Goal: Information Seeking & Learning: Learn about a topic

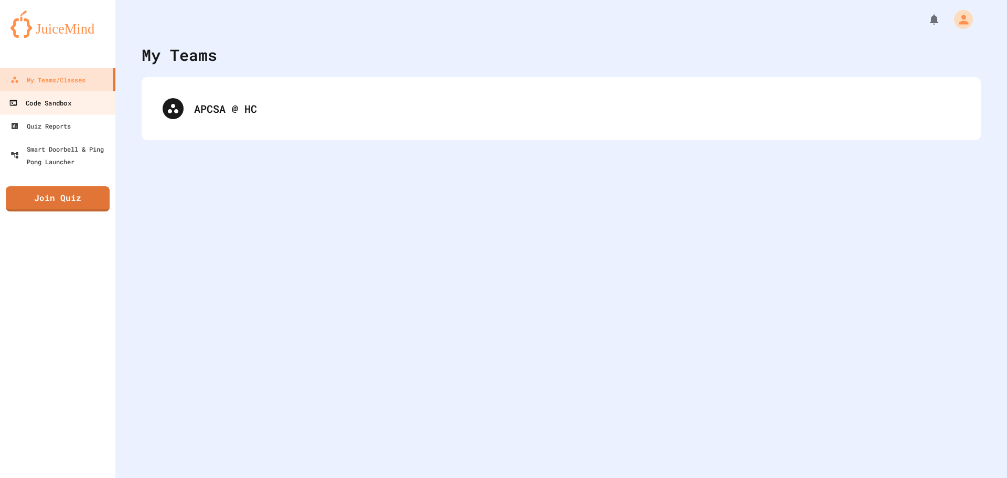
click at [79, 101] on link "Code Sandbox" at bounding box center [57, 103] width 119 height 24
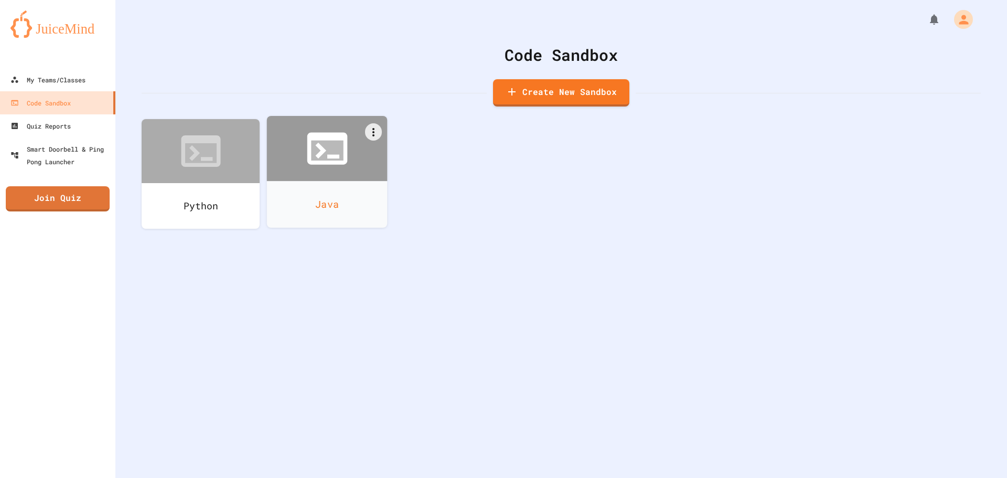
click at [327, 169] on icon at bounding box center [327, 148] width 48 height 48
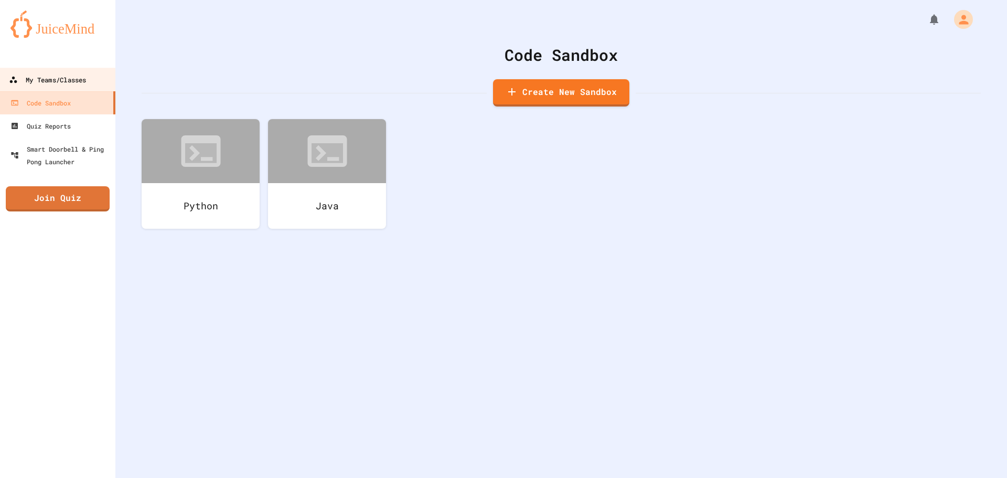
click at [57, 79] on div "My Teams/Classes" at bounding box center [47, 79] width 77 height 13
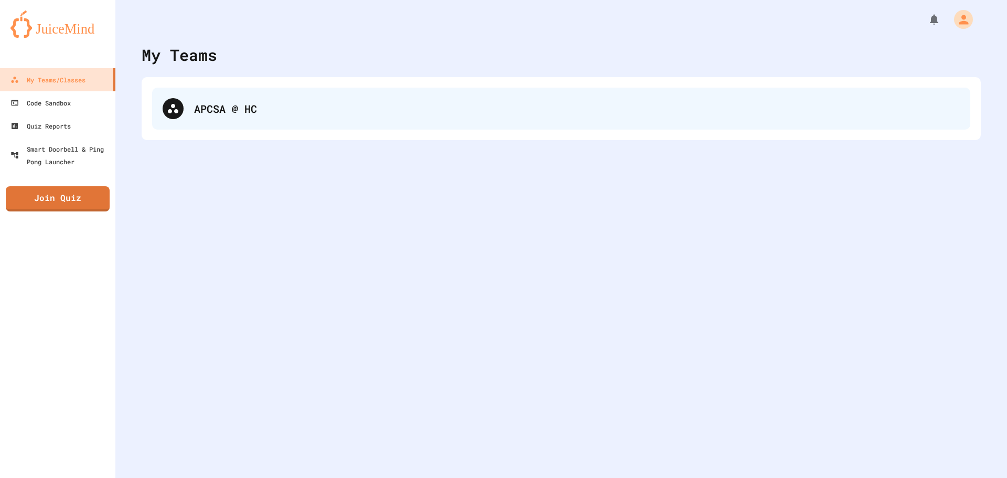
click at [315, 123] on div "APCSA @ HC" at bounding box center [561, 109] width 818 height 42
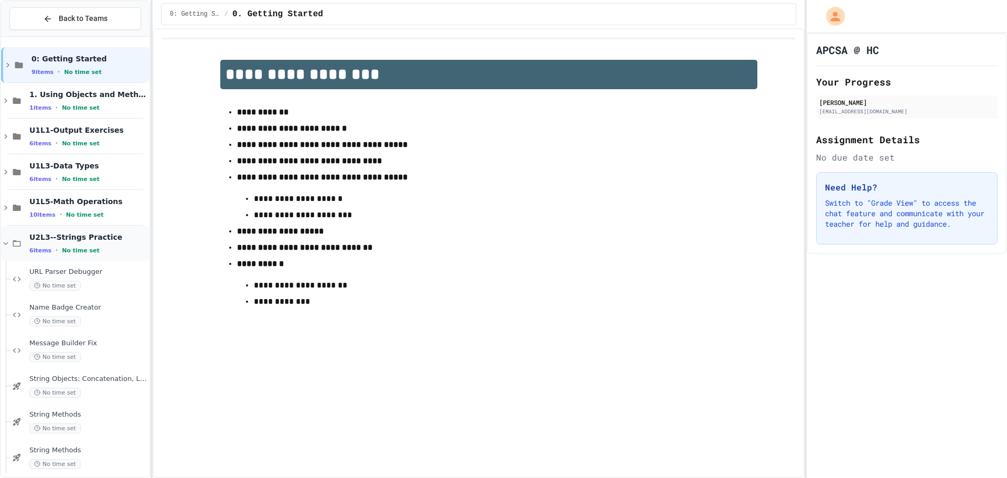
scroll to position [9, 0]
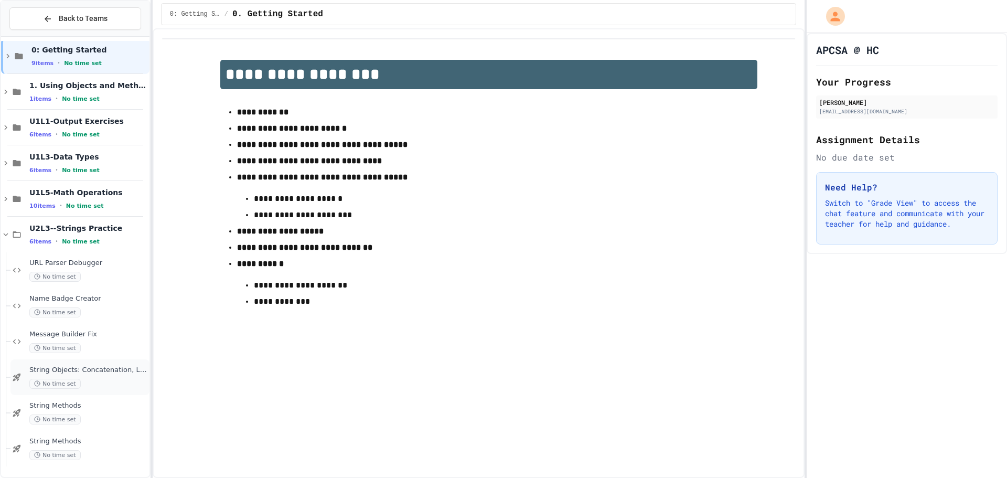
click at [88, 383] on div "No time set" at bounding box center [88, 384] width 118 height 10
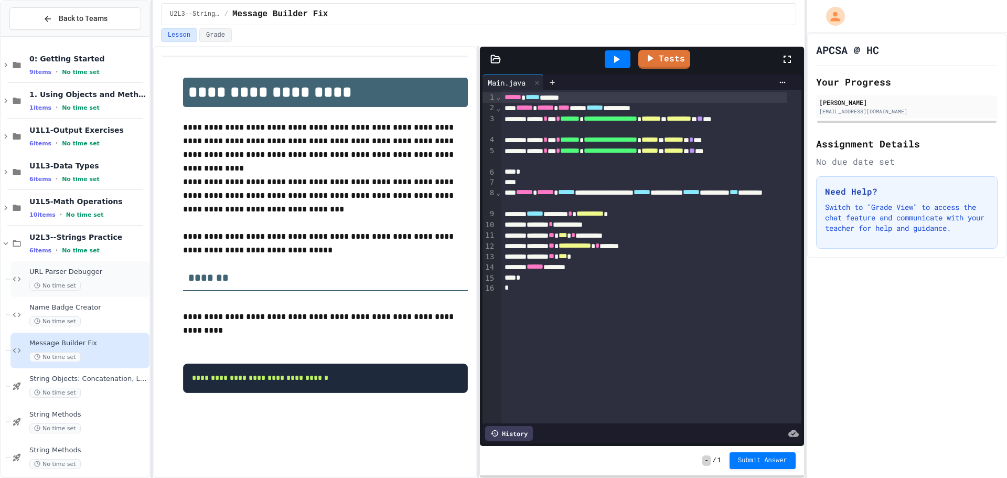
click at [104, 271] on span "URL Parser Debugger" at bounding box center [88, 272] width 118 height 9
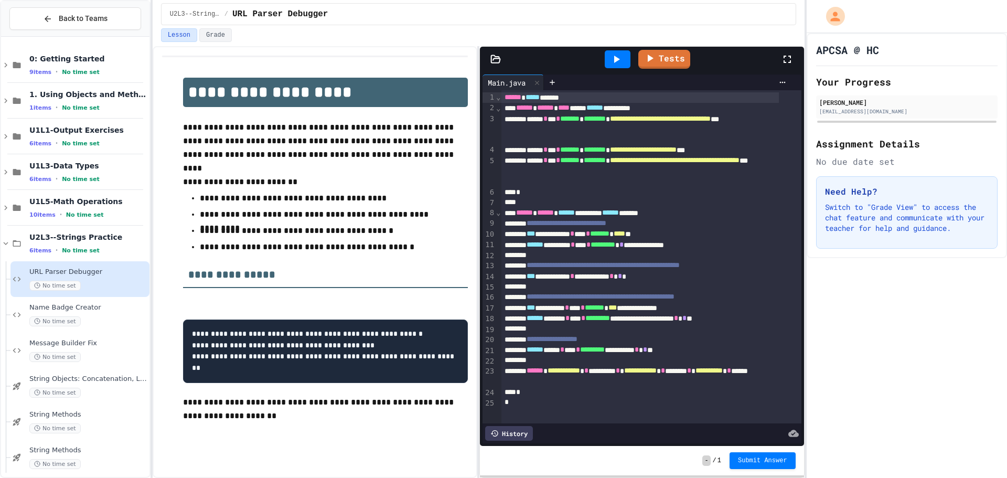
click at [612, 67] on div at bounding box center [618, 59] width 26 height 18
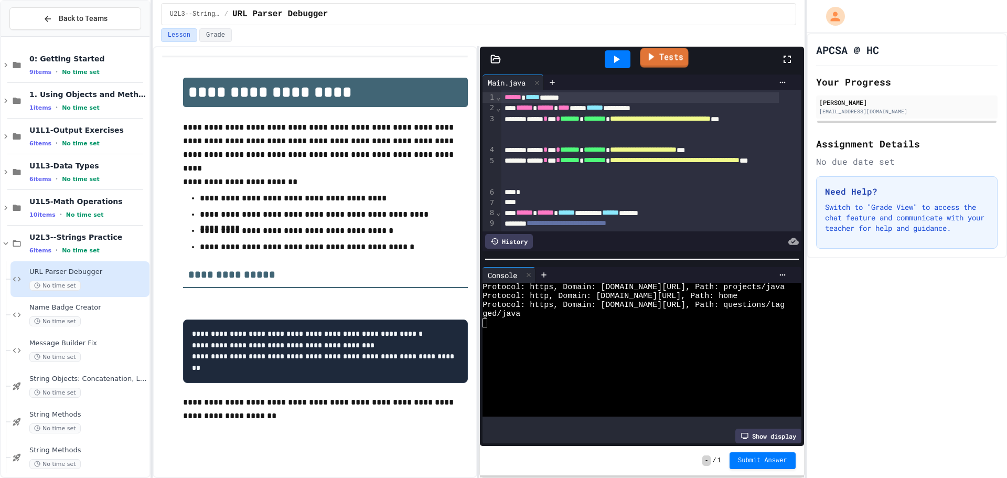
click at [670, 56] on link "Tests" at bounding box center [664, 58] width 48 height 20
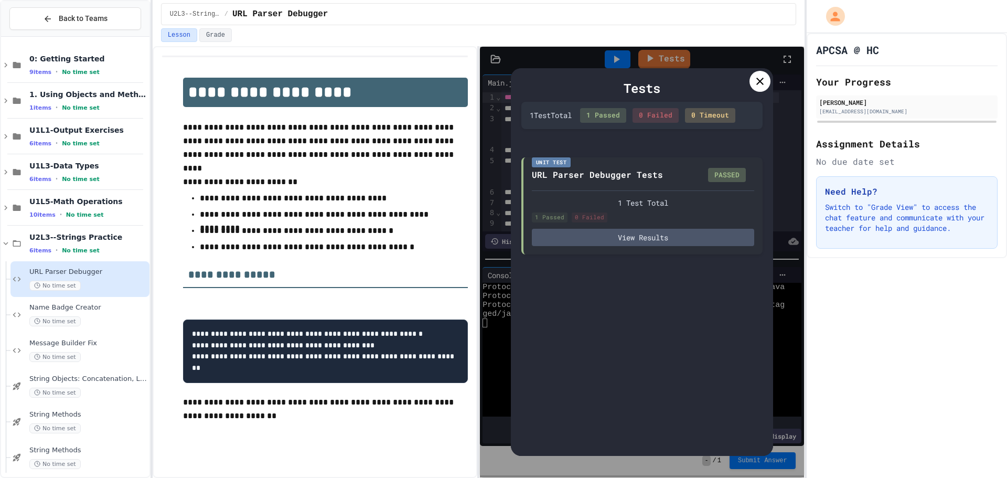
click at [753, 81] on div at bounding box center [760, 81] width 21 height 21
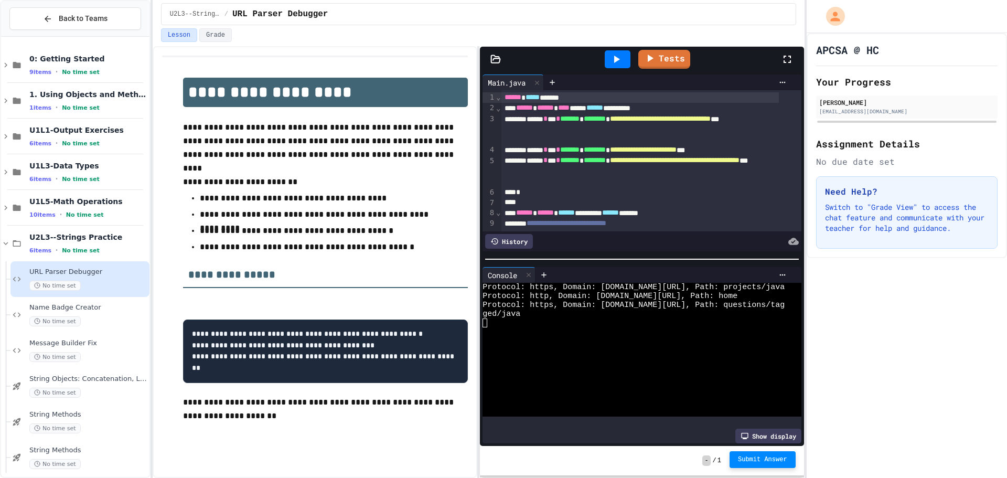
click at [748, 465] on button "Submit Answer" at bounding box center [763, 459] width 66 height 17
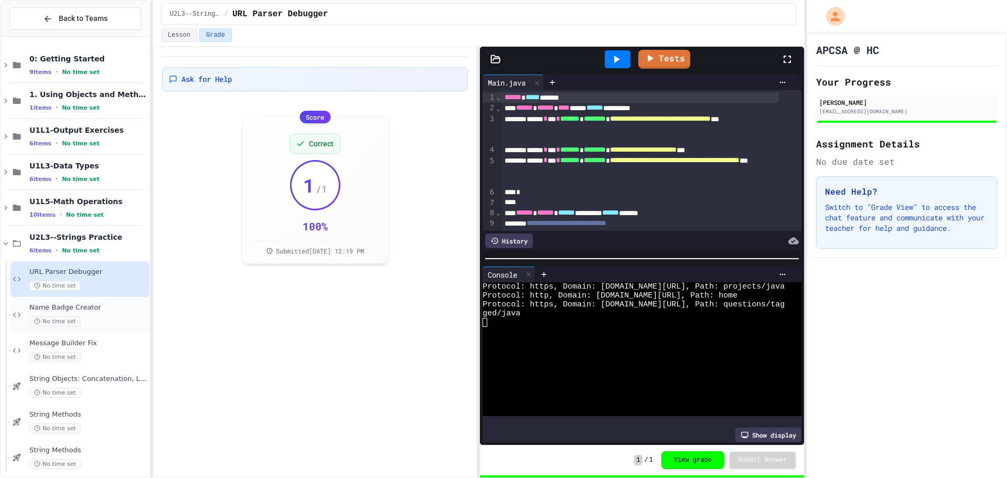
click at [91, 319] on div "No time set" at bounding box center [88, 321] width 118 height 10
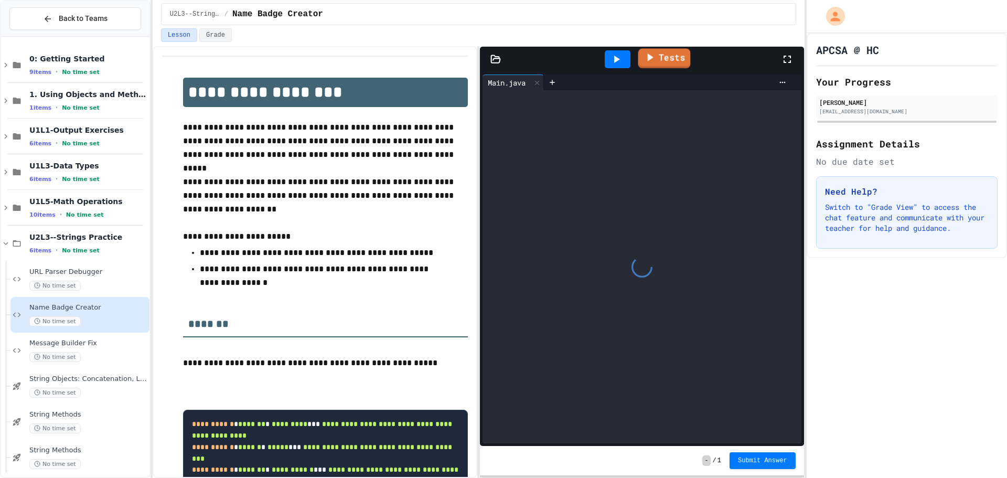
click at [652, 64] on link "Tests" at bounding box center [664, 58] width 52 height 20
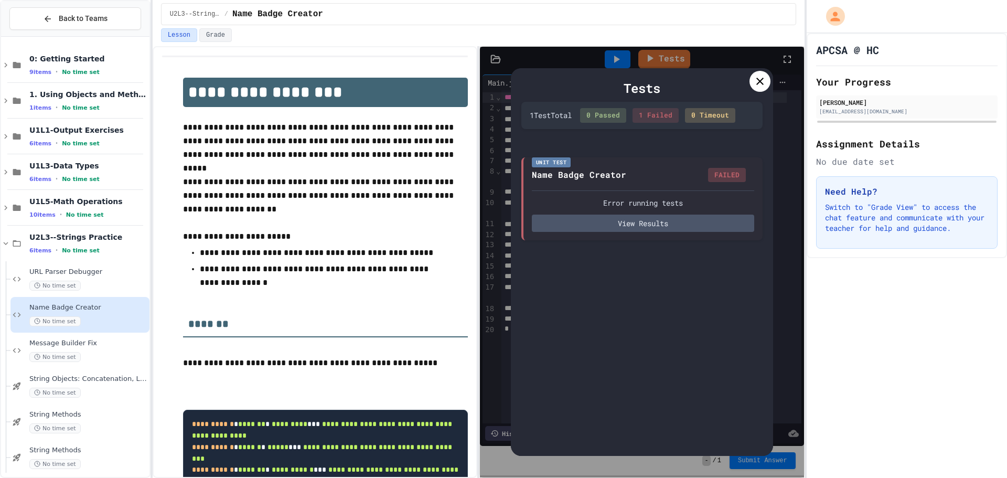
click at [759, 86] on icon at bounding box center [760, 81] width 13 height 13
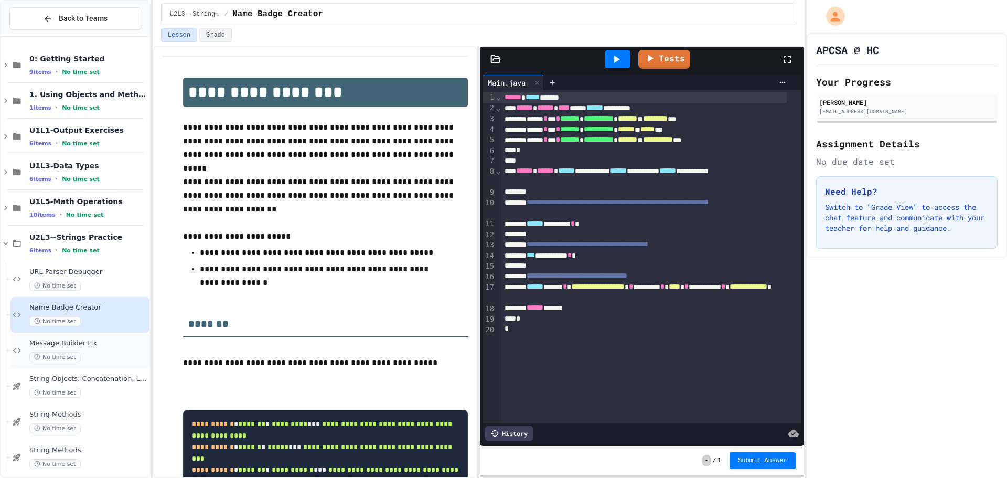
click at [98, 354] on div "No time set" at bounding box center [88, 357] width 118 height 10
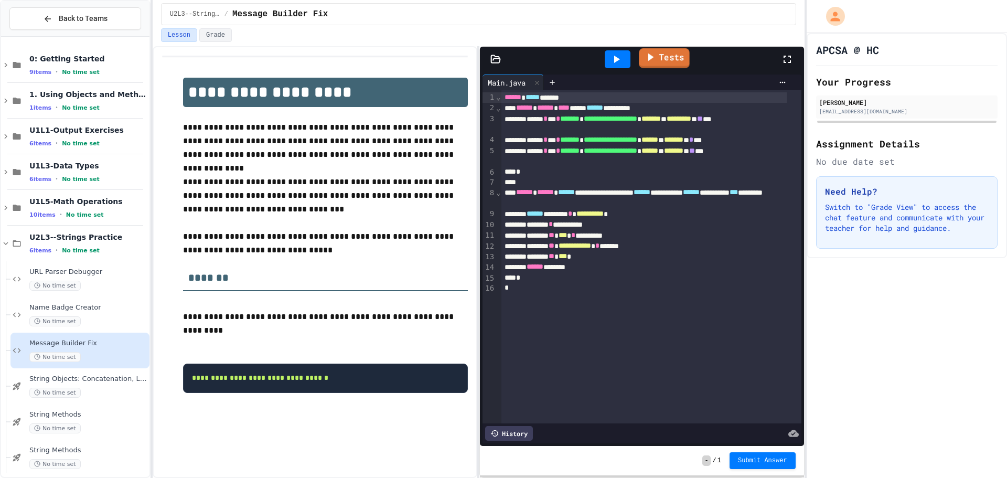
click at [671, 59] on link "Tests" at bounding box center [664, 58] width 51 height 20
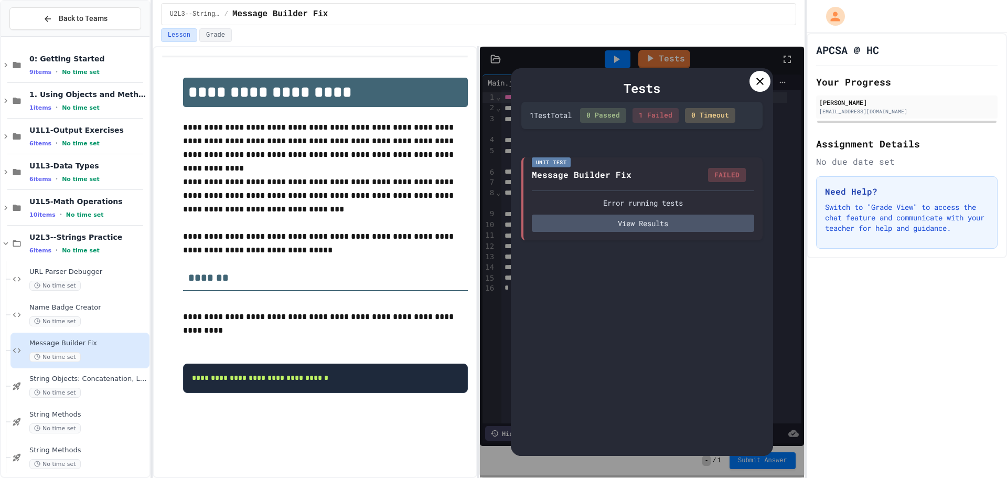
click at [764, 86] on icon at bounding box center [760, 81] width 13 height 13
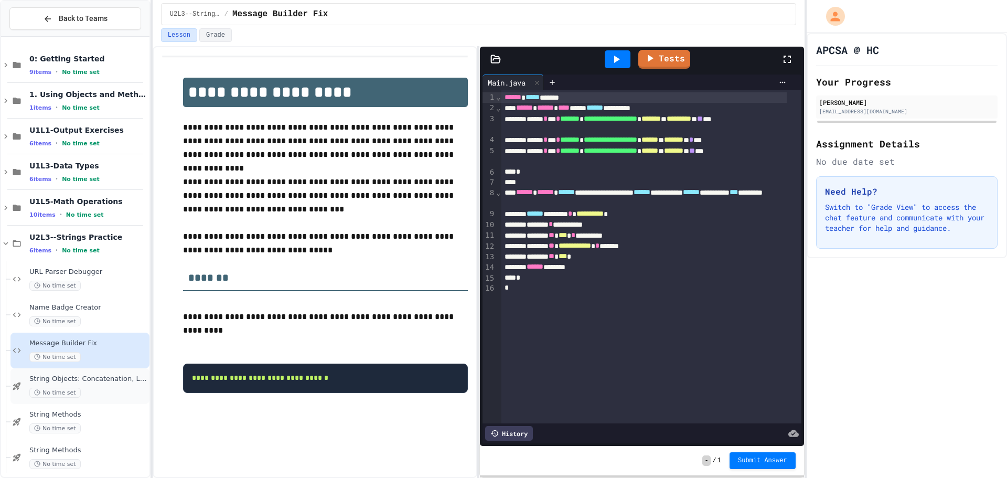
click at [94, 375] on span "String Objects: Concatenation, Literals, and More" at bounding box center [88, 379] width 118 height 9
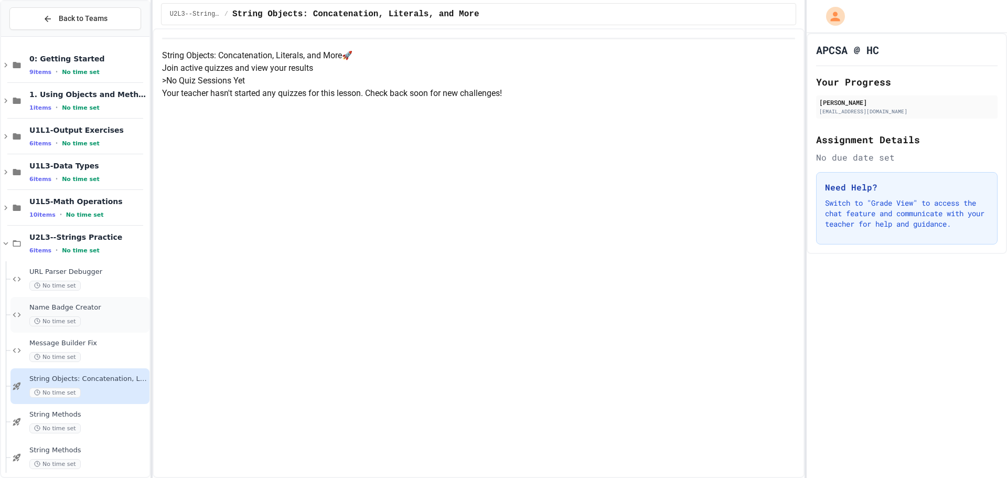
click at [63, 300] on div "Name Badge Creator No time set" at bounding box center [79, 315] width 139 height 36
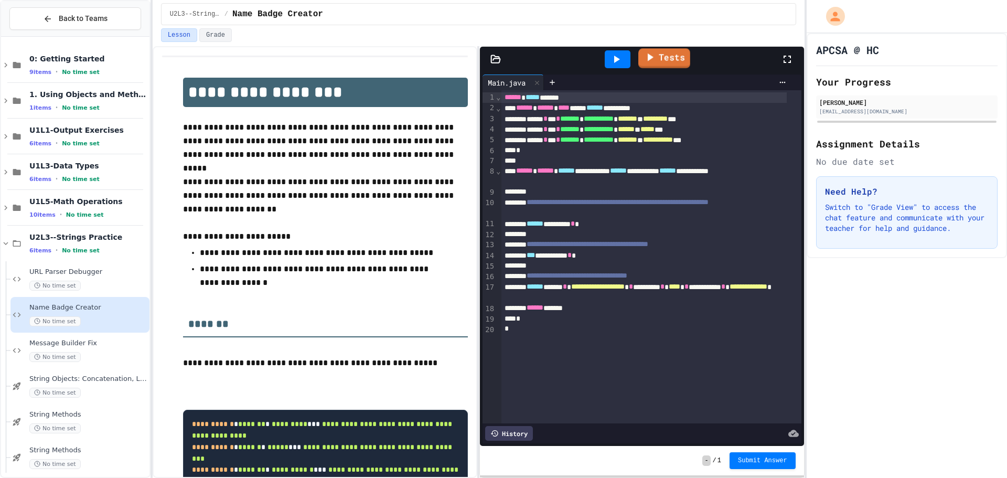
click at [656, 61] on icon at bounding box center [650, 57] width 13 height 13
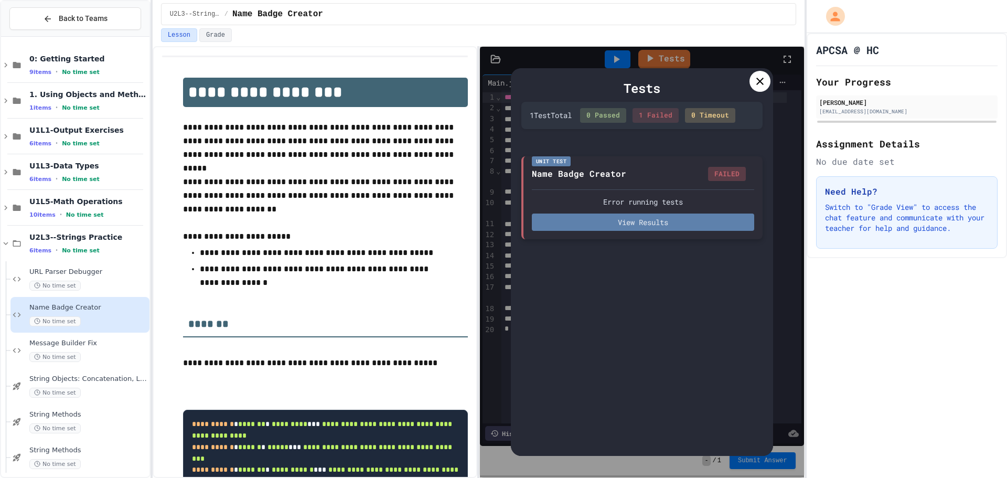
click at [693, 227] on button "View Results" at bounding box center [643, 222] width 222 height 17
click at [764, 74] on div at bounding box center [760, 81] width 21 height 21
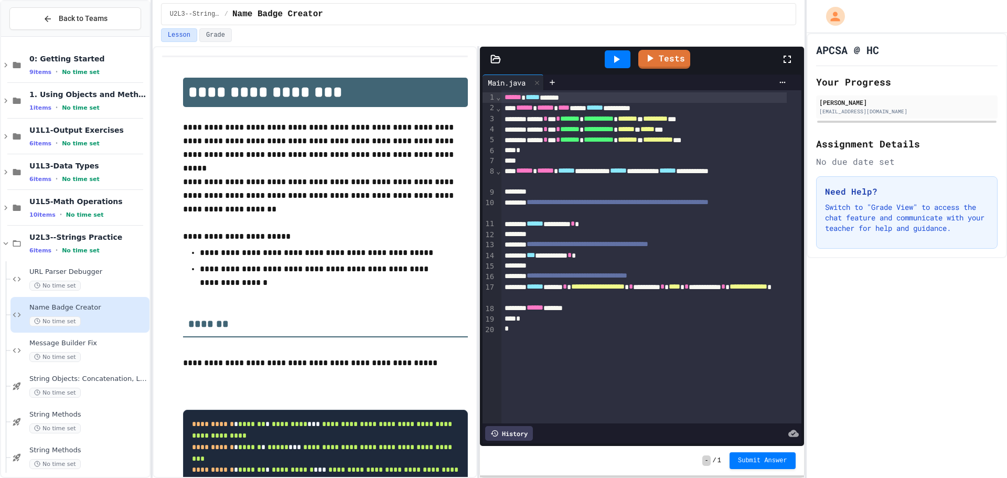
click at [602, 44] on div "Lesson Grade" at bounding box center [479, 37] width 652 height 18
click at [613, 55] on icon at bounding box center [616, 59] width 13 height 13
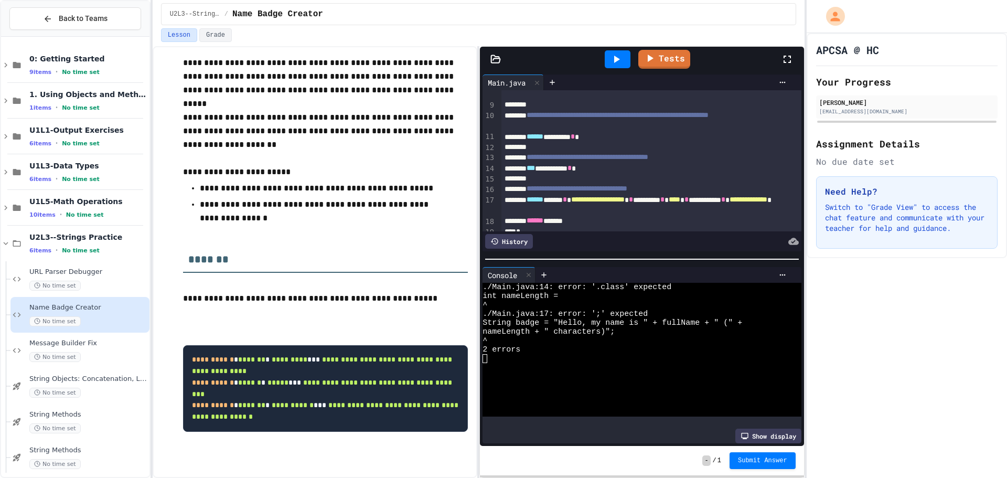
scroll to position [105, 0]
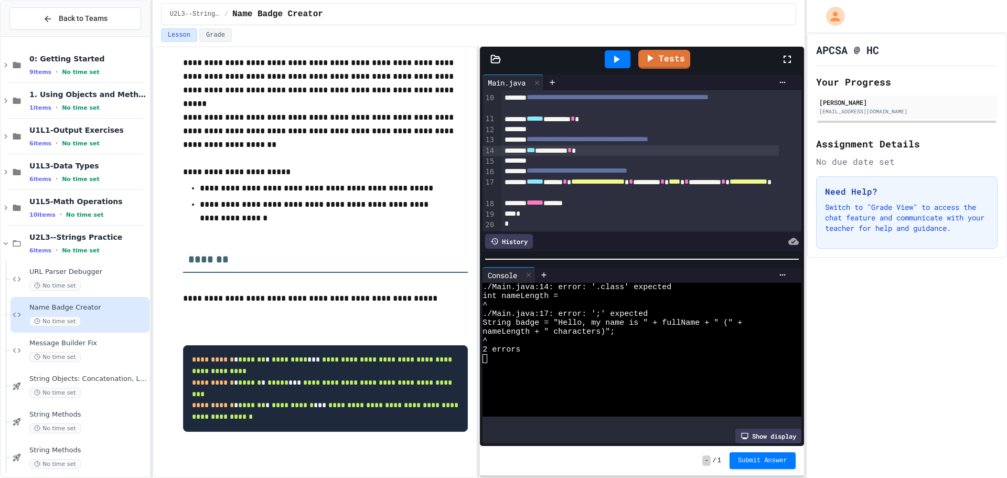
click at [612, 148] on div "**********" at bounding box center [641, 150] width 278 height 10
click at [631, 122] on div "****** ******** *" at bounding box center [641, 119] width 278 height 10
click at [621, 154] on div "**********" at bounding box center [641, 150] width 278 height 10
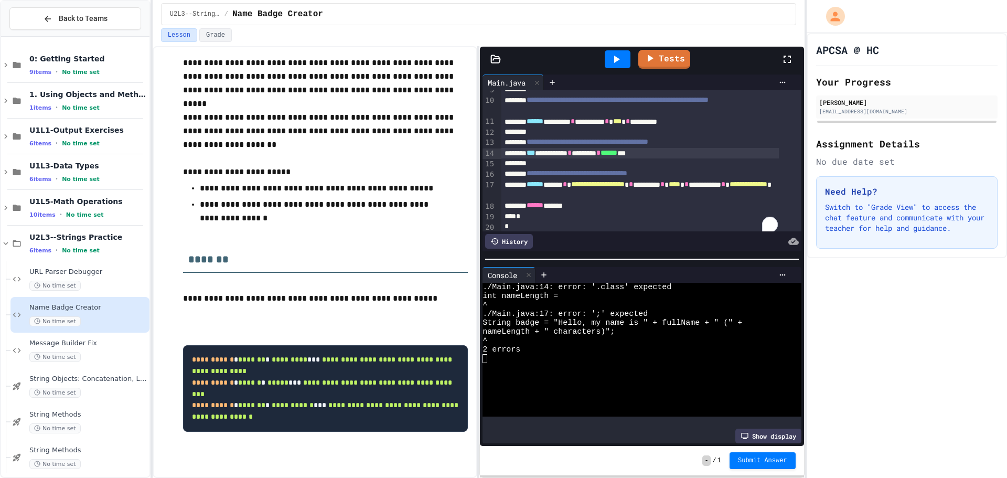
scroll to position [118, 0]
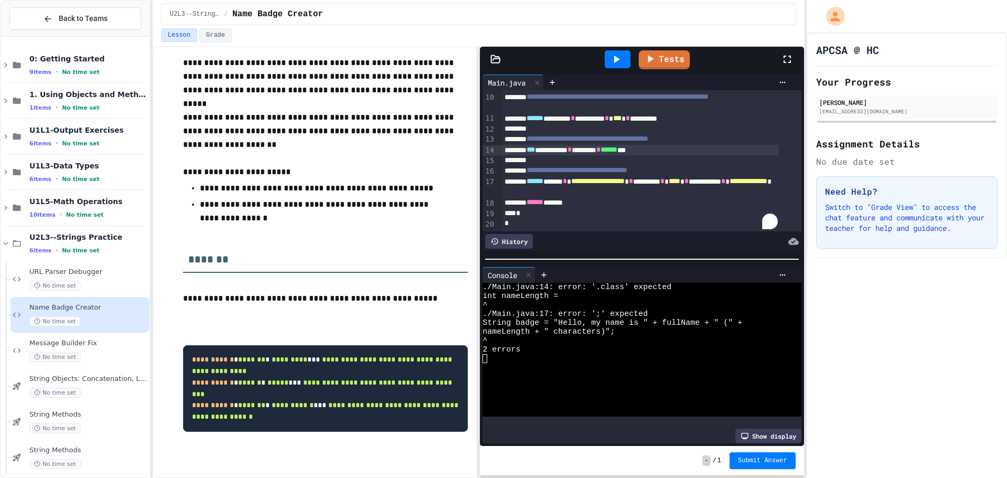
click at [611, 60] on icon at bounding box center [616, 59] width 13 height 13
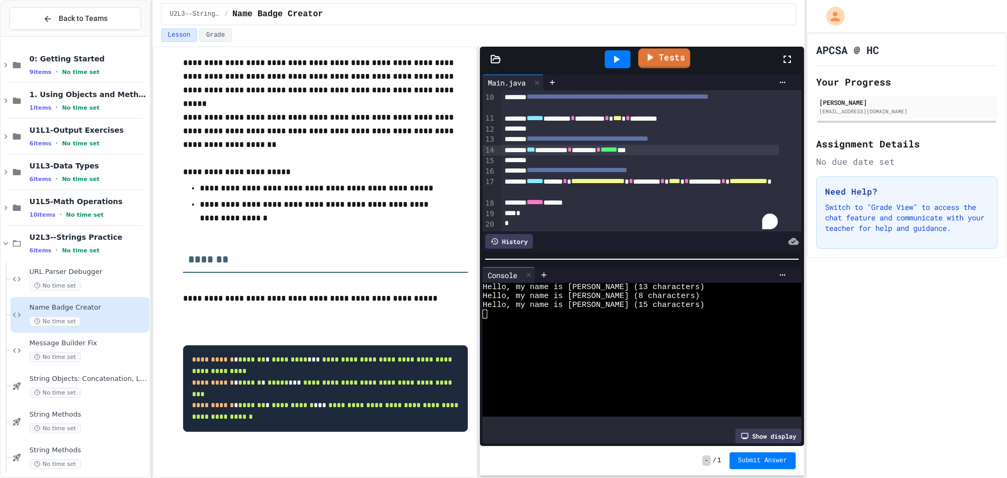
click at [653, 59] on icon at bounding box center [650, 57] width 13 height 13
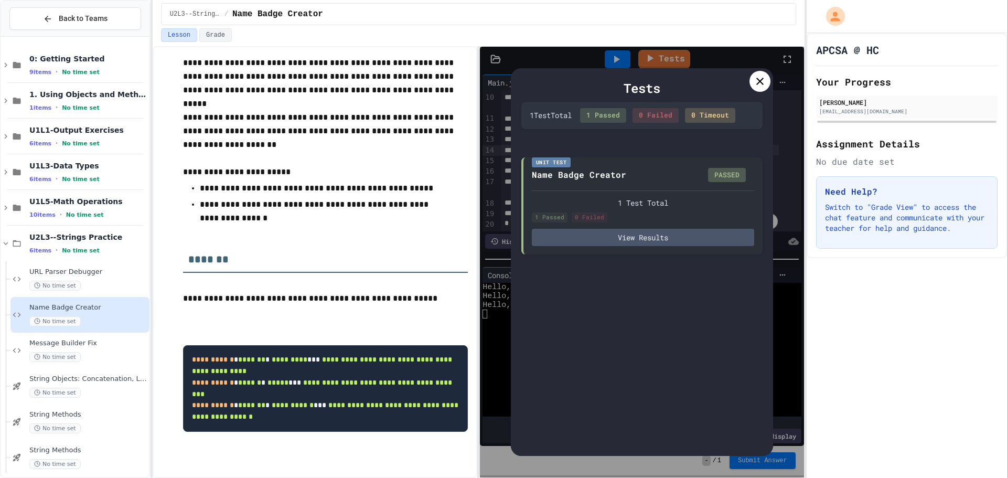
click at [756, 78] on icon at bounding box center [760, 81] width 13 height 13
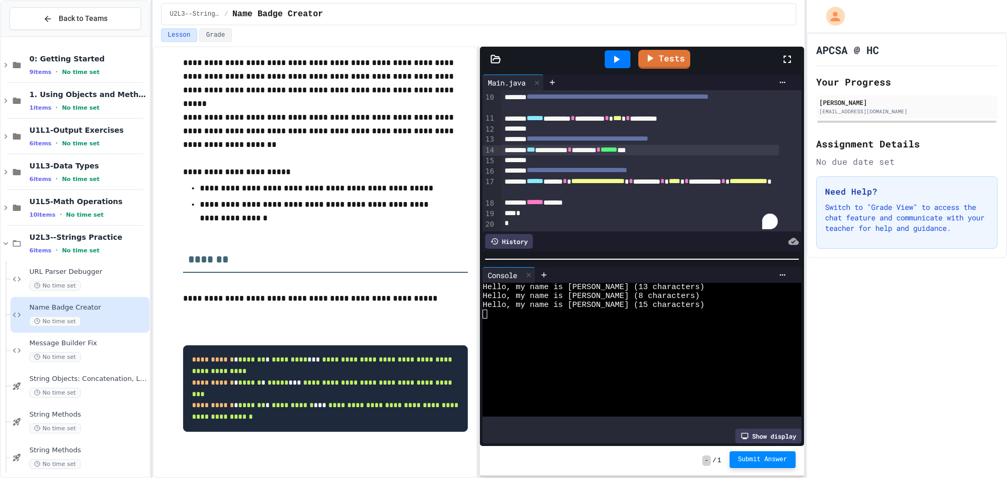
click at [775, 456] on span "Submit Answer" at bounding box center [762, 459] width 49 height 8
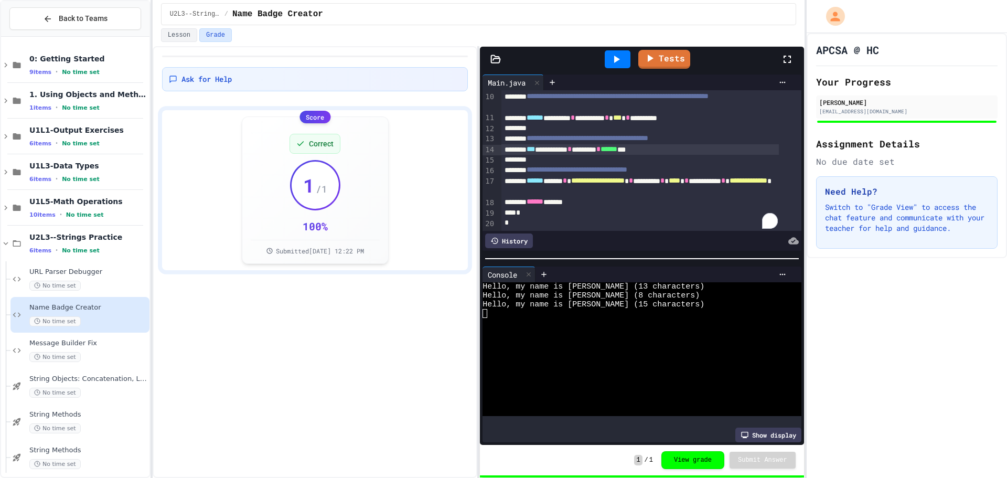
click at [72, 354] on span "No time set" at bounding box center [54, 357] width 51 height 10
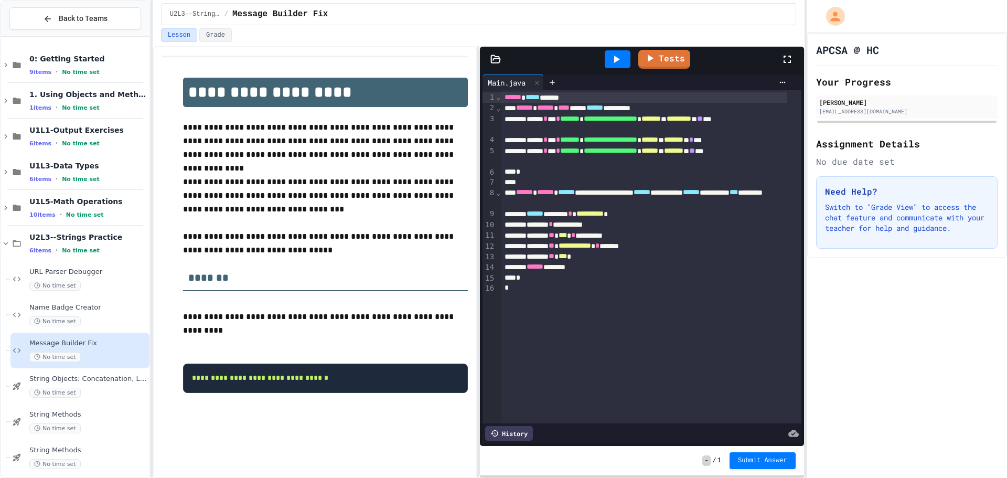
click at [614, 52] on div at bounding box center [618, 59] width 26 height 18
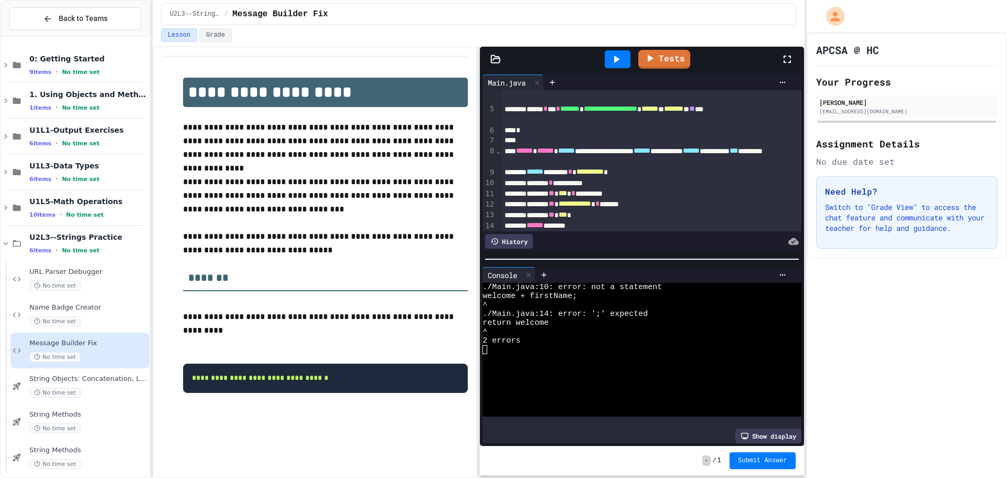
scroll to position [87, 0]
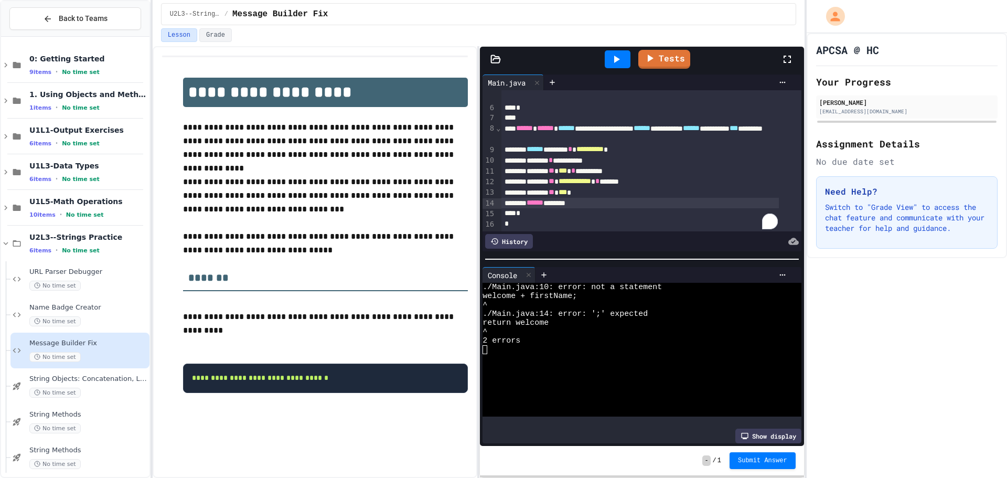
click at [609, 198] on div "****** *******" at bounding box center [641, 203] width 278 height 10
click at [613, 54] on icon at bounding box center [616, 59] width 13 height 13
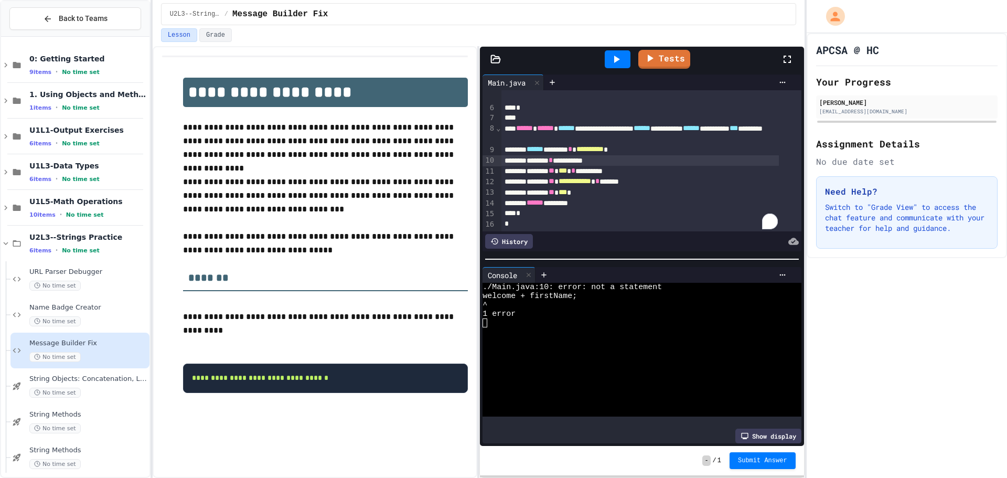
click at [553, 156] on span "*" at bounding box center [551, 159] width 4 height 7
click at [621, 59] on icon at bounding box center [616, 59] width 13 height 13
click at [657, 56] on link "Tests" at bounding box center [664, 59] width 53 height 20
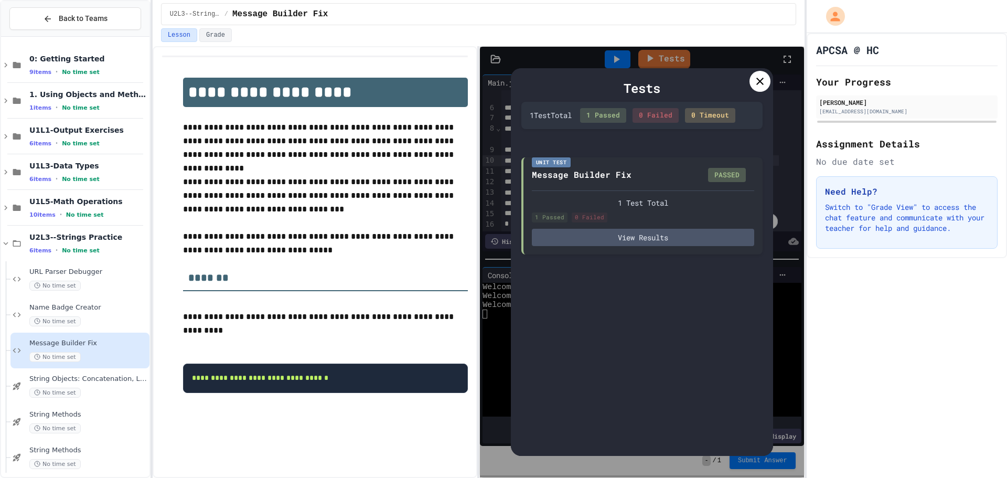
click at [754, 75] on icon at bounding box center [760, 81] width 13 height 13
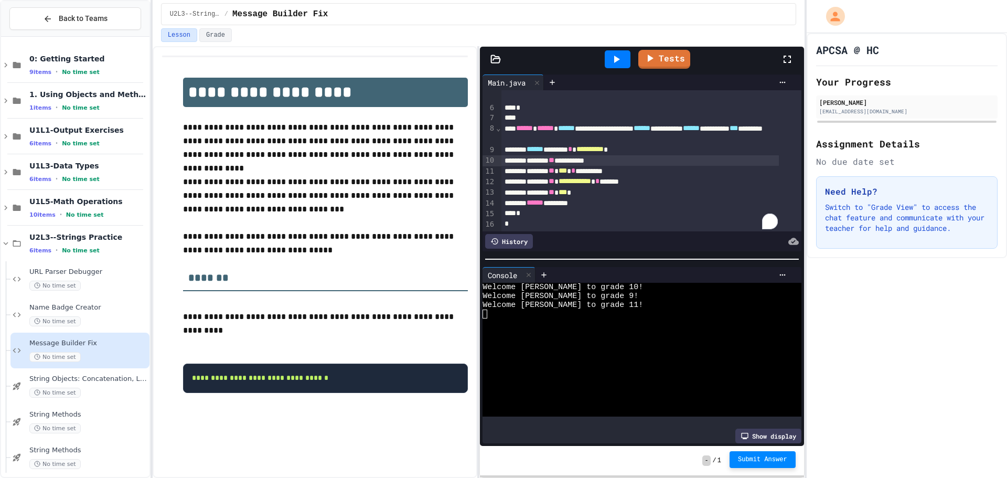
click at [754, 462] on span "Submit Answer" at bounding box center [762, 459] width 49 height 8
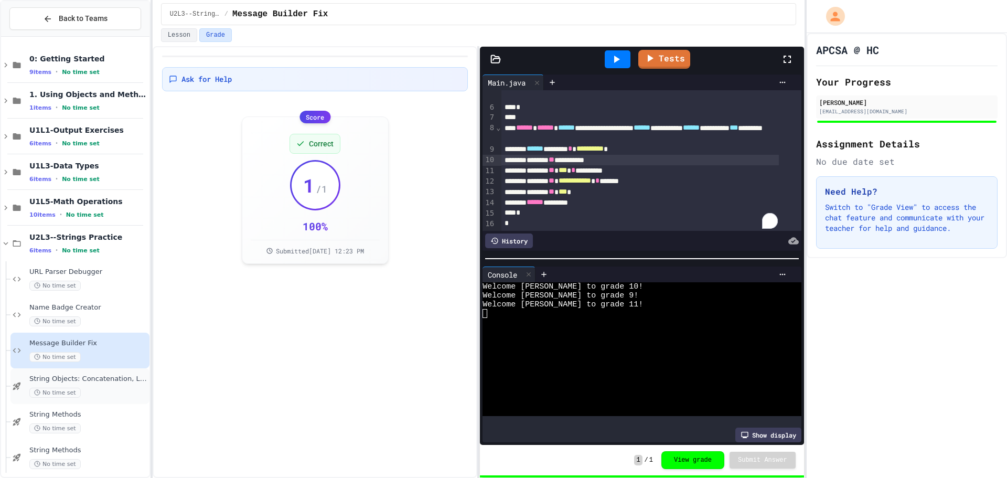
click at [98, 387] on div "String Objects: Concatenation, Literals, and More No time set" at bounding box center [88, 386] width 118 height 23
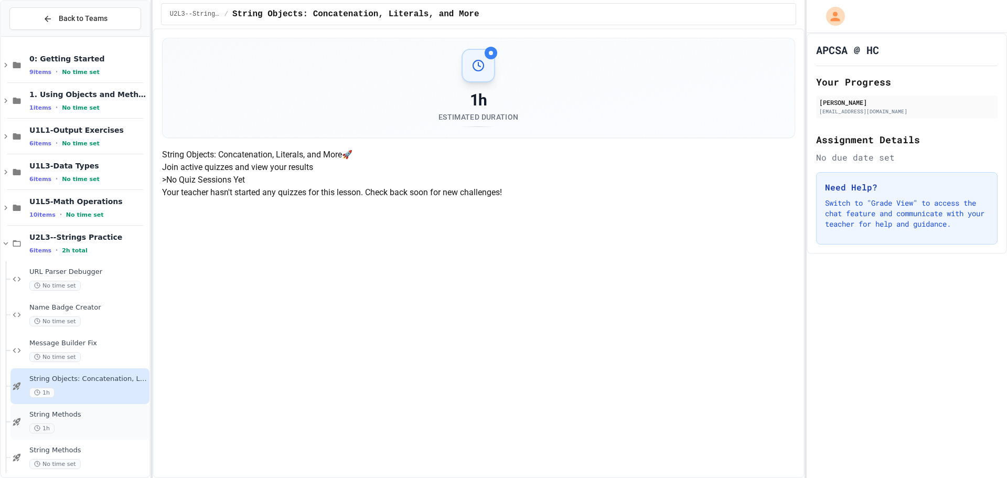
click at [96, 420] on div "String Methods 1h" at bounding box center [88, 421] width 118 height 23
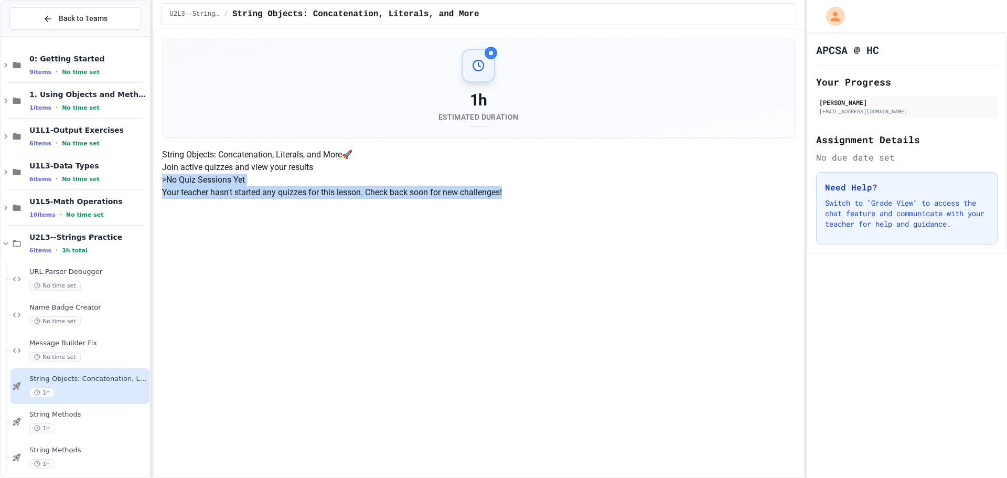
drag, startPoint x: 391, startPoint y: 261, endPoint x: 629, endPoint y: 350, distance: 254.3
click at [629, 199] on div "> No Quiz Sessions Yet Your teacher hasn't started any quizzes for this lesson.…" at bounding box center [478, 186] width 633 height 25
click at [582, 199] on div "> No Quiz Sessions Yet Your teacher hasn't started any quizzes for this lesson.…" at bounding box center [478, 186] width 633 height 25
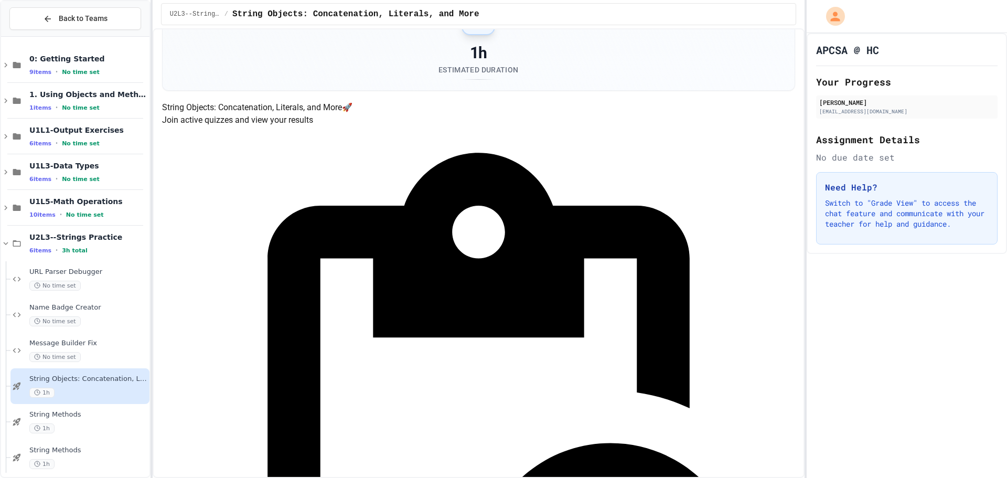
scroll to position [105, 0]
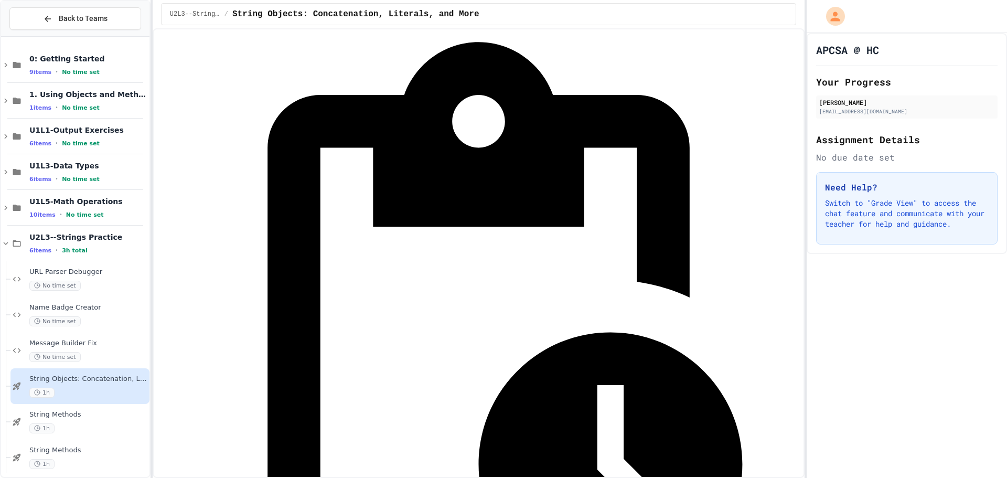
scroll to position [105, 0]
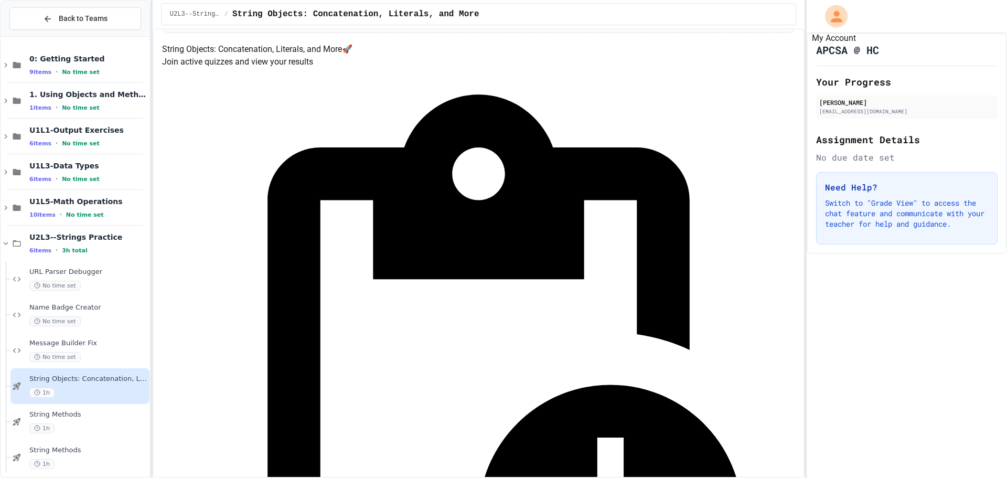
click at [833, 23] on icon "My Account" at bounding box center [836, 16] width 17 height 17
click at [833, 23] on div at bounding box center [503, 239] width 1007 height 478
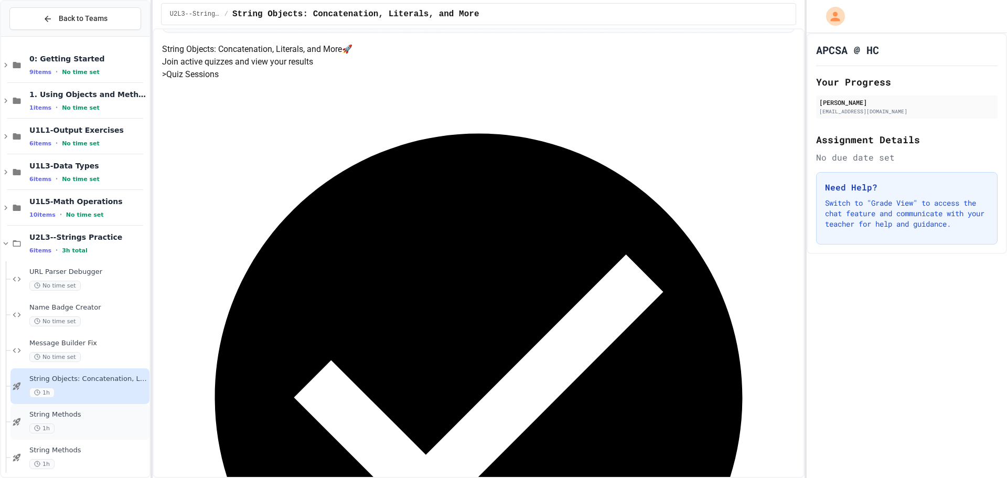
click at [84, 415] on span "String Methods" at bounding box center [88, 414] width 118 height 9
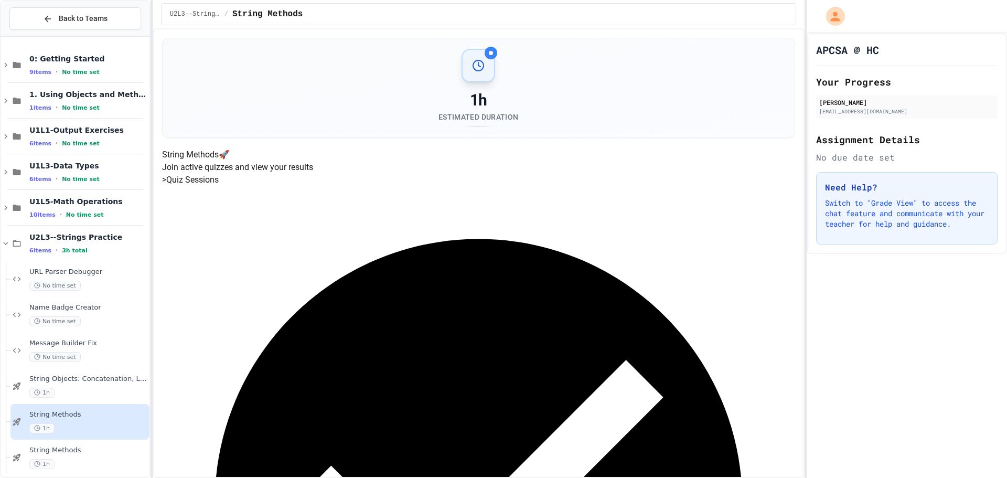
scroll to position [9, 0]
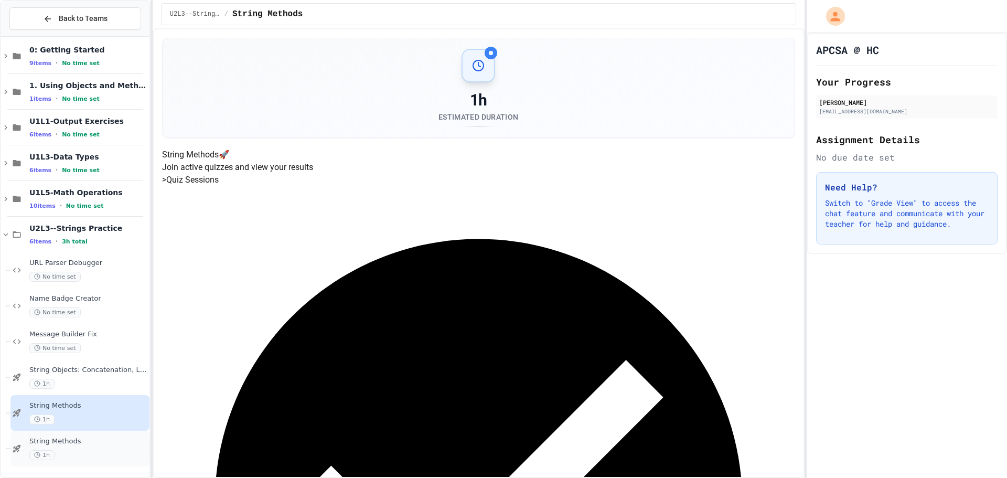
click at [84, 444] on span "String Methods" at bounding box center [88, 441] width 118 height 9
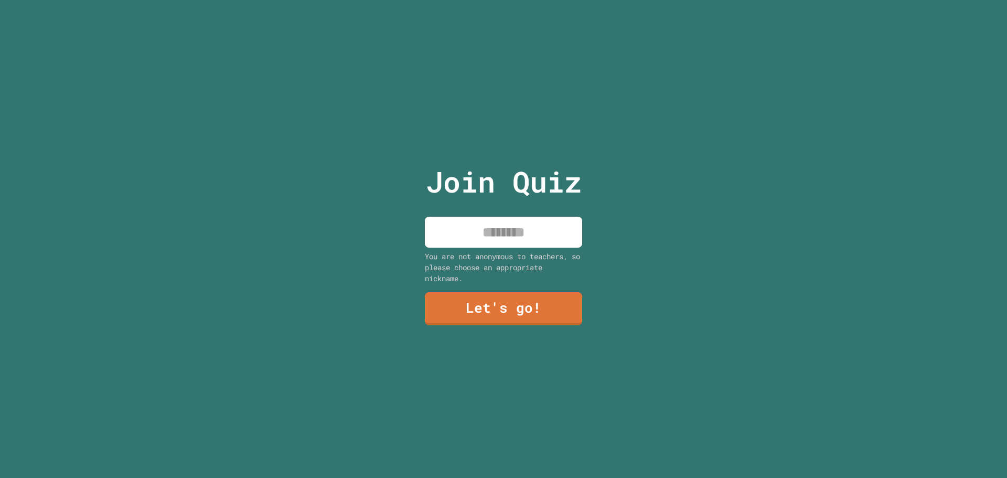
click at [515, 222] on input at bounding box center [503, 232] width 157 height 31
type input "*****"
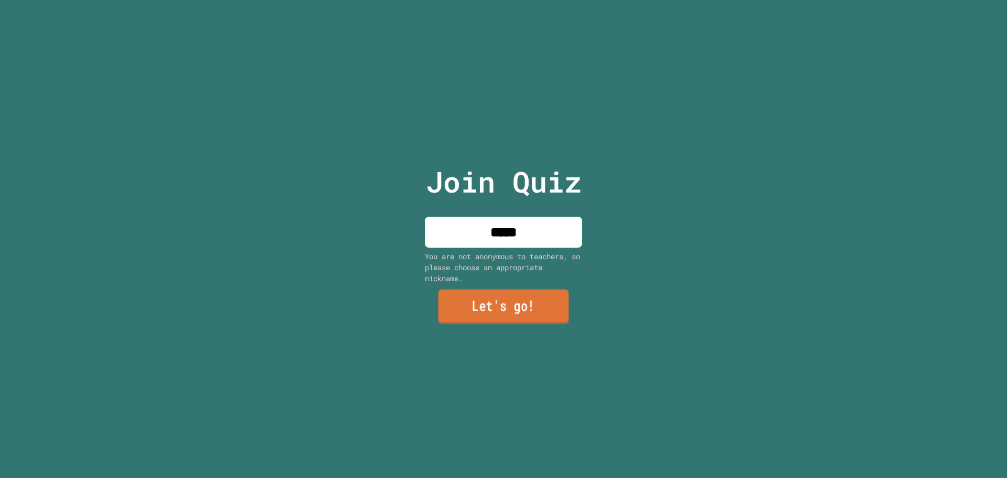
click at [498, 301] on link "Let's go!" at bounding box center [504, 307] width 131 height 35
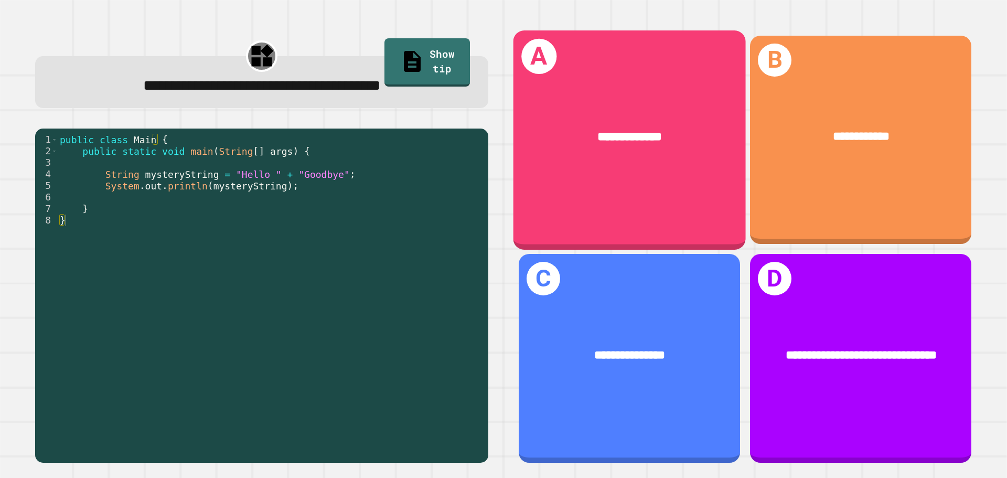
click at [667, 165] on div "**********" at bounding box center [630, 137] width 232 height 70
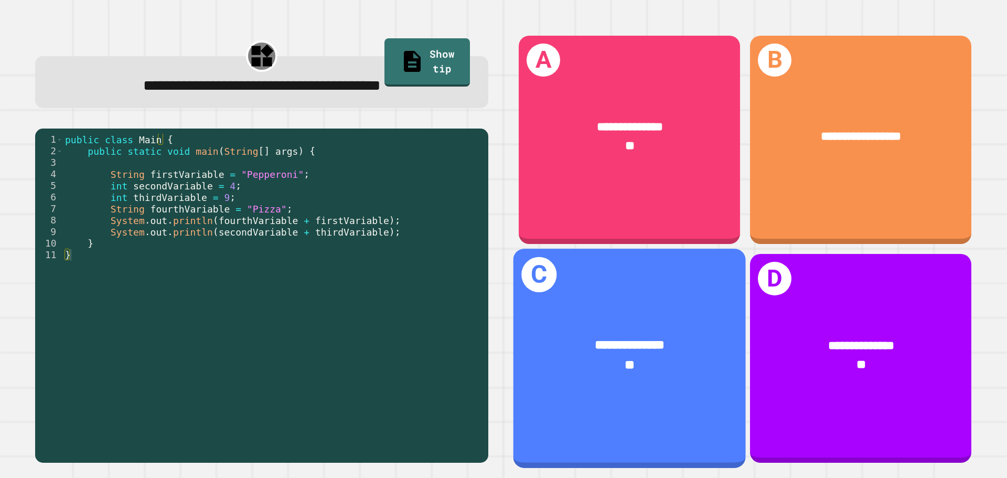
click at [673, 376] on div "**********" at bounding box center [630, 356] width 232 height 90
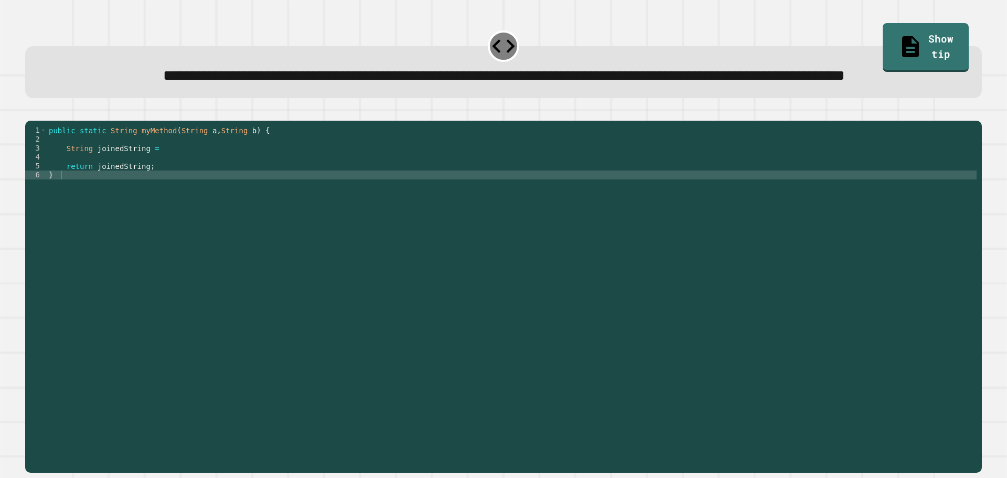
click at [154, 209] on div "public static String myMethod ( String a , String b ) { String joinedString = r…" at bounding box center [512, 273] width 930 height 294
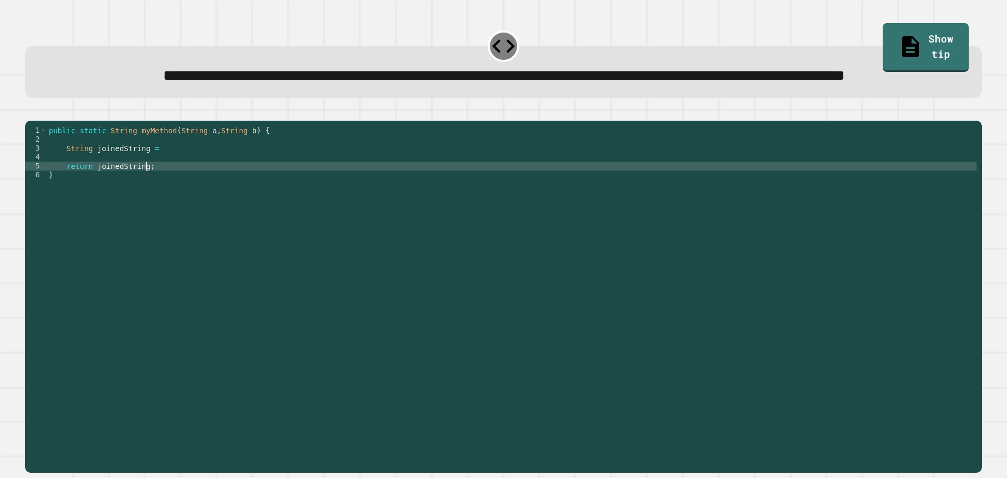
click at [164, 187] on div "public static String myMethod ( String a , String b ) { String joinedString = r…" at bounding box center [512, 273] width 930 height 294
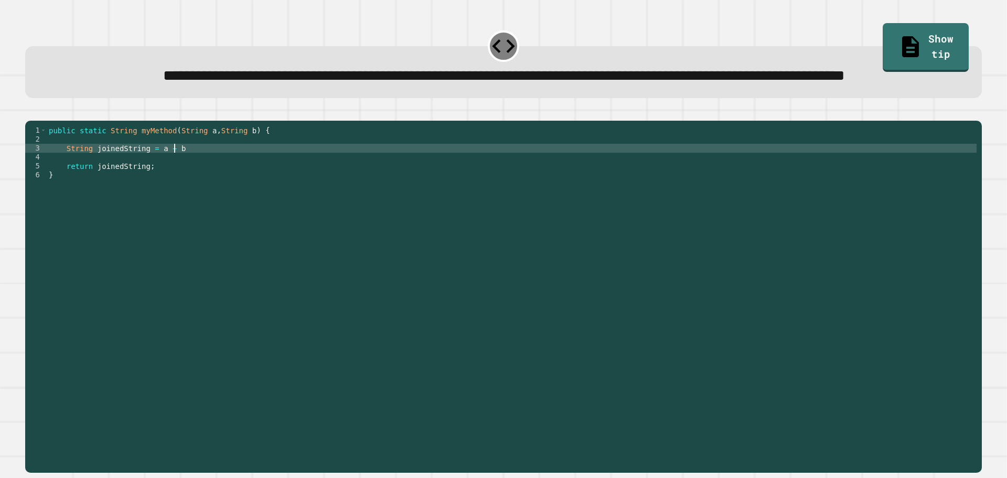
scroll to position [0, 8]
type textarea "**********"
click at [30, 112] on icon "button" at bounding box center [30, 112] width 0 height 0
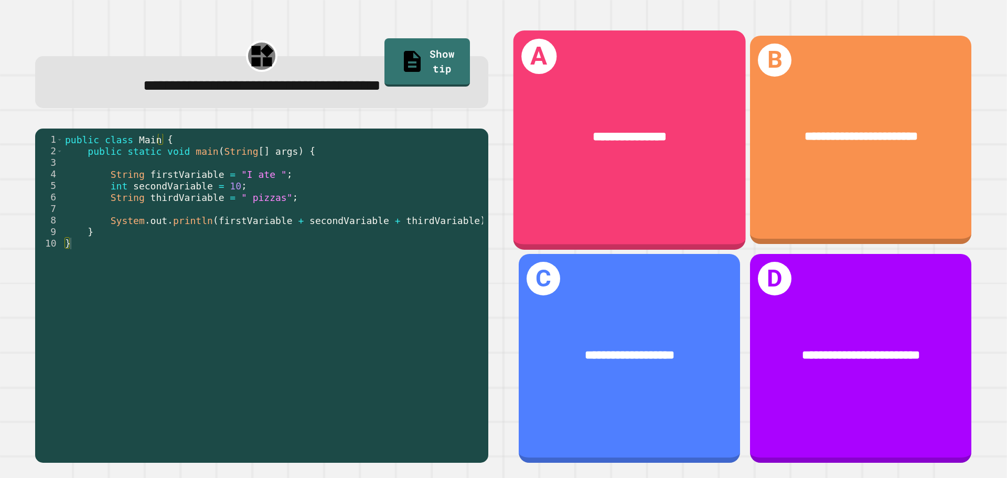
click at [603, 196] on div "**********" at bounding box center [630, 139] width 232 height 219
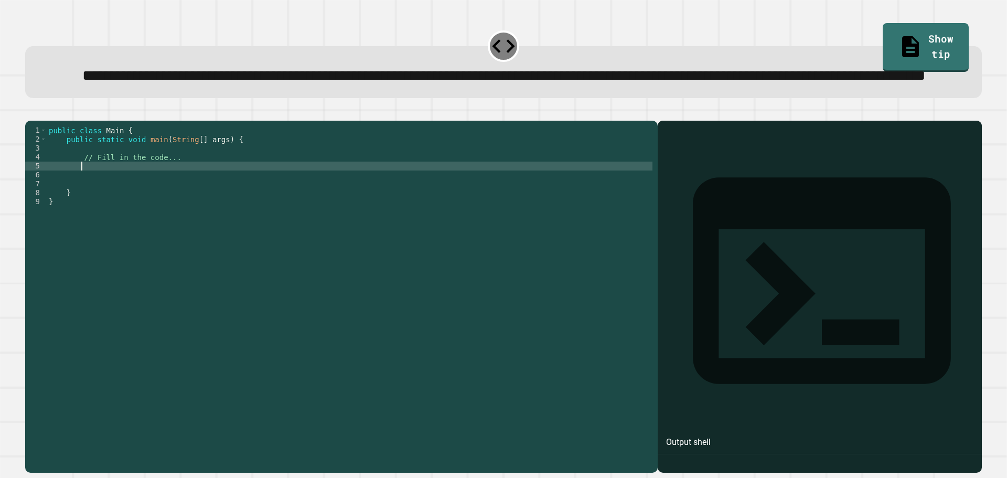
click at [154, 210] on div "public class Main { public static void main ( String [ ] args ) { // Fill in th…" at bounding box center [350, 273] width 606 height 294
type textarea "*"
type textarea "**********"
click at [40, 122] on icon "button" at bounding box center [38, 118] width 6 height 7
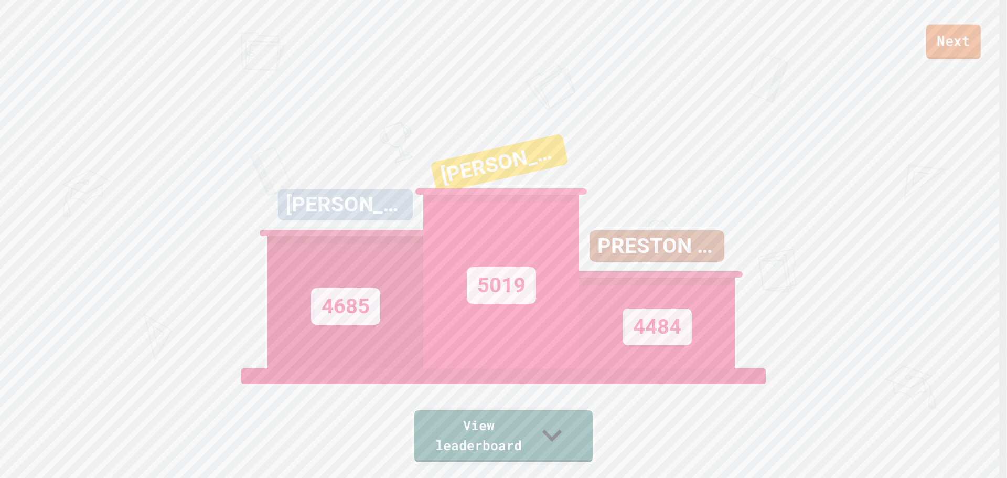
click at [970, 37] on link "Next" at bounding box center [953, 42] width 55 height 35
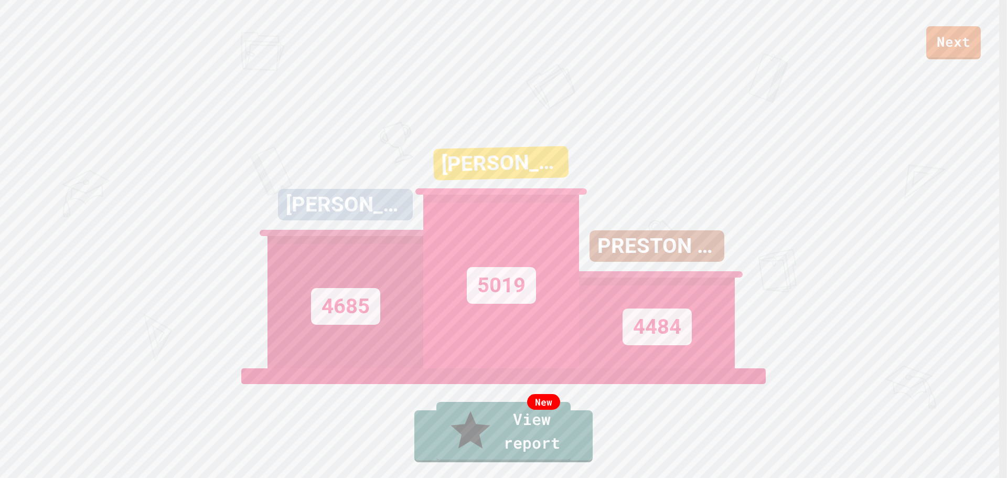
drag, startPoint x: 600, startPoint y: 254, endPoint x: 704, endPoint y: 273, distance: 106.1
drag, startPoint x: 613, startPoint y: 260, endPoint x: 724, endPoint y: 265, distance: 111.9
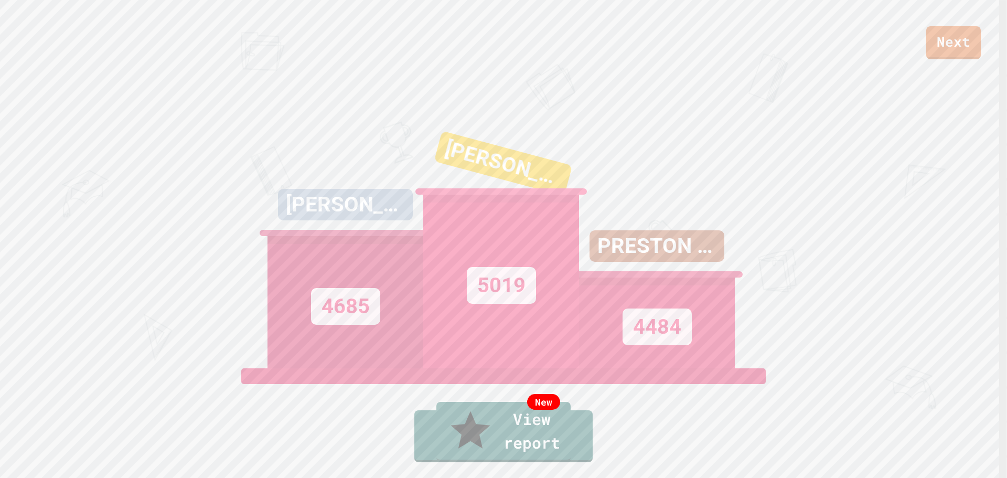
drag, startPoint x: 588, startPoint y: 259, endPoint x: 689, endPoint y: 260, distance: 101.3
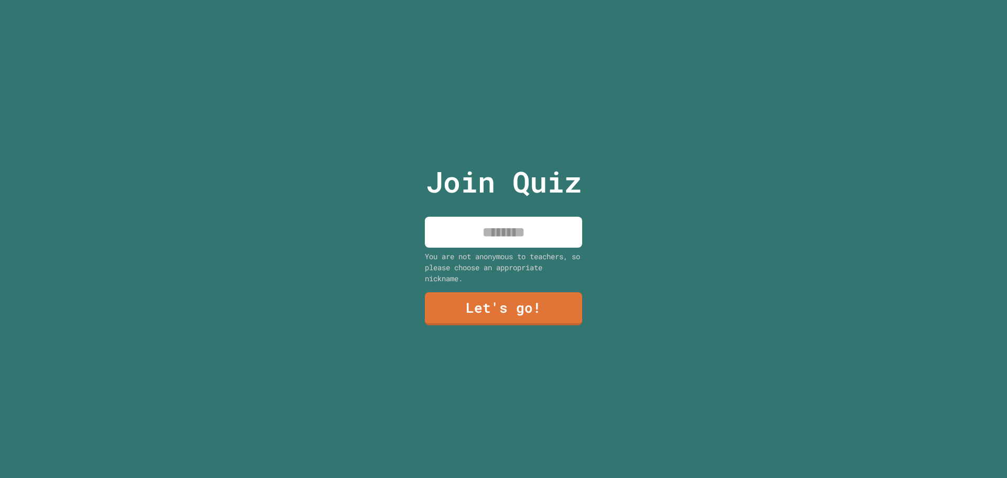
click at [562, 228] on input at bounding box center [503, 232] width 157 height 31
type input "*****"
click at [481, 296] on link "Let's go!" at bounding box center [503, 307] width 139 height 35
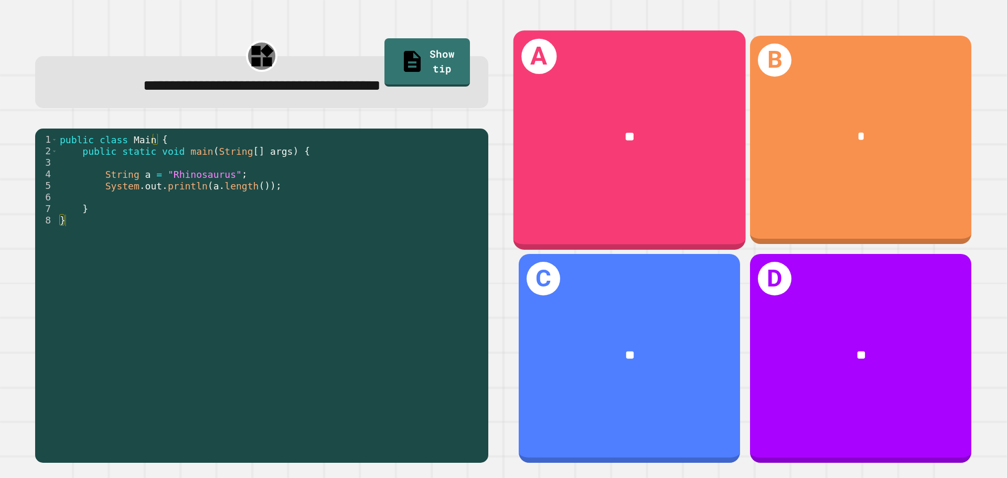
click at [594, 149] on div "**" at bounding box center [630, 137] width 232 height 70
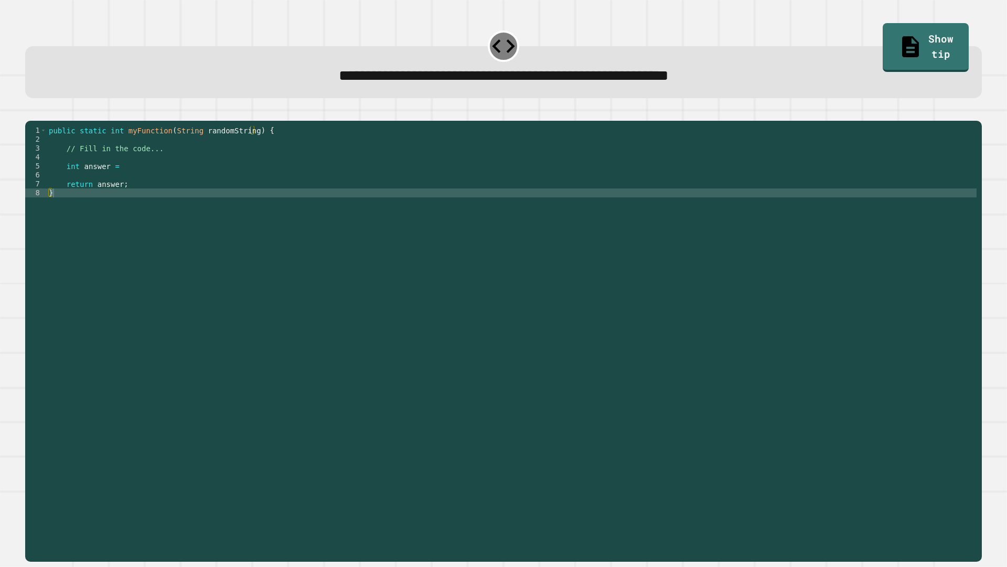
click at [129, 183] on div "public static int myFunction ( String randomString ) { // Fill in the code... i…" at bounding box center [512, 331] width 930 height 410
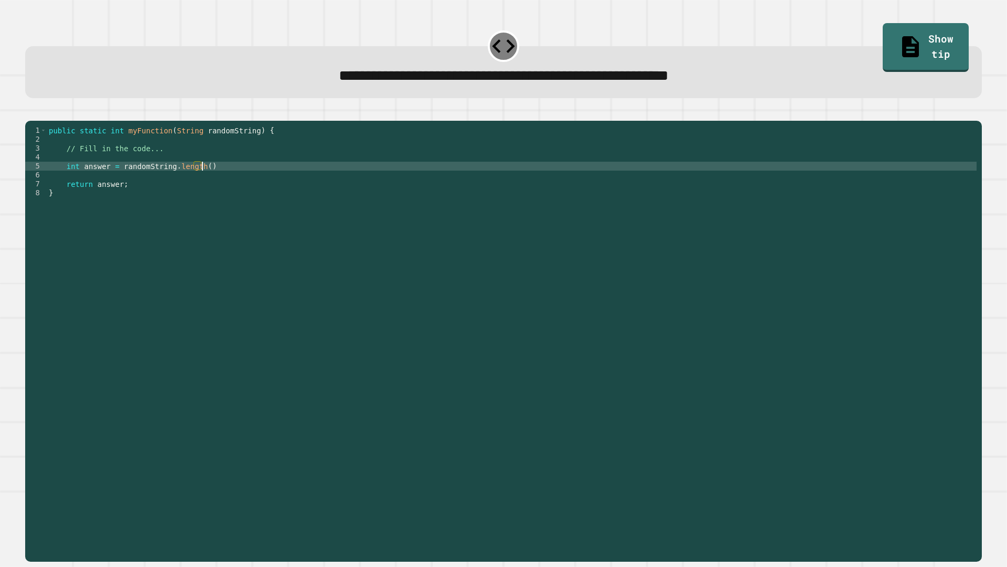
scroll to position [0, 10]
type textarea "**********"
click at [30, 112] on button "button" at bounding box center [30, 112] width 0 height 0
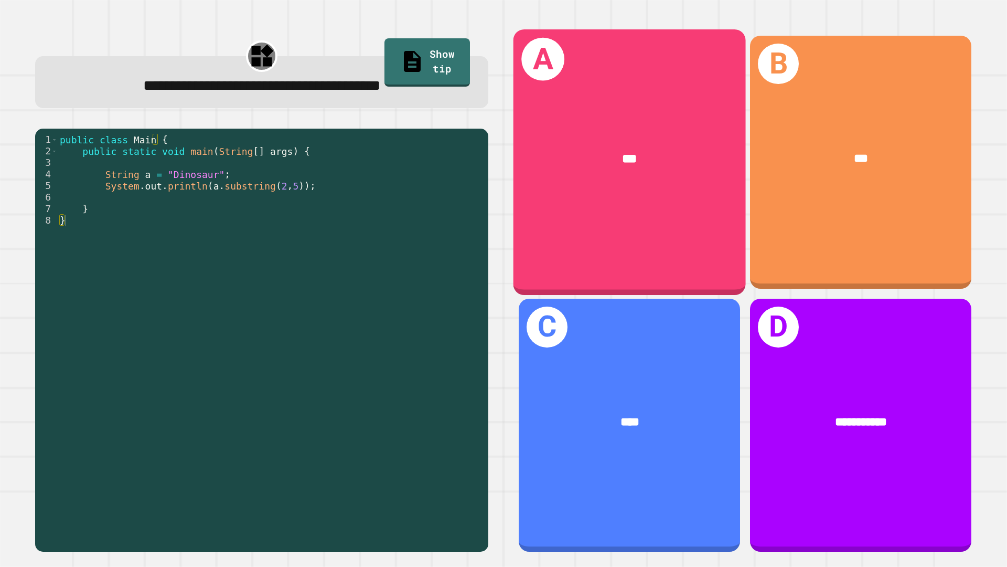
click at [573, 150] on div "***" at bounding box center [629, 159] width 181 height 19
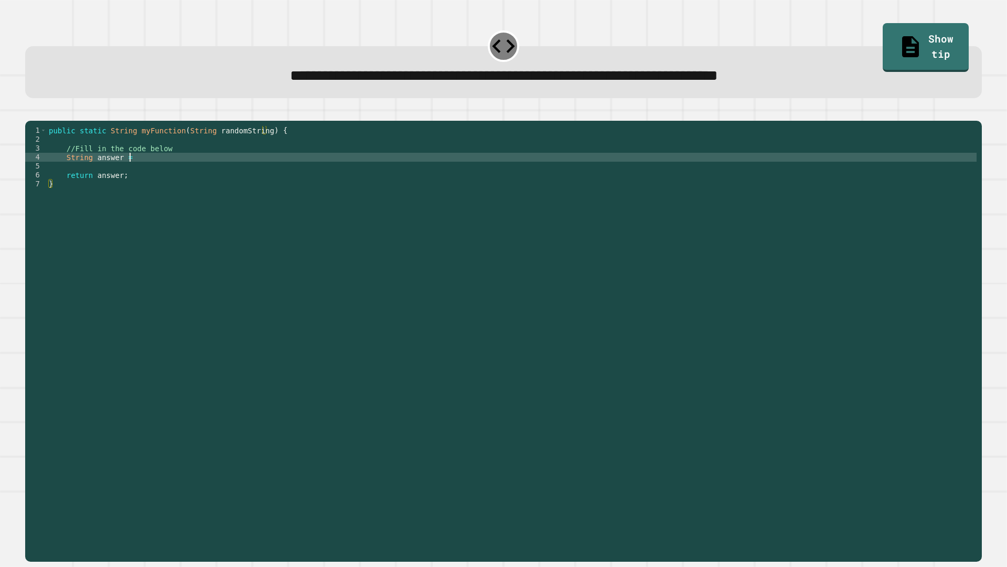
click at [146, 169] on div "public static String myFunction ( String randomString ) { //Fill in the code be…" at bounding box center [512, 331] width 930 height 410
type textarea "**********"
click at [30, 112] on icon "button" at bounding box center [30, 112] width 0 height 0
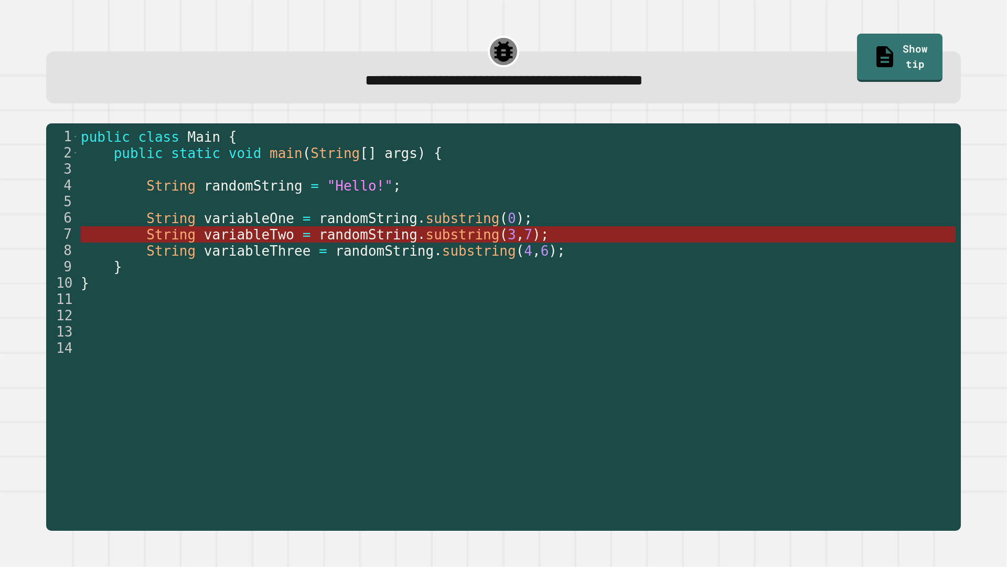
click at [372, 231] on span "randomString" at bounding box center [368, 235] width 99 height 16
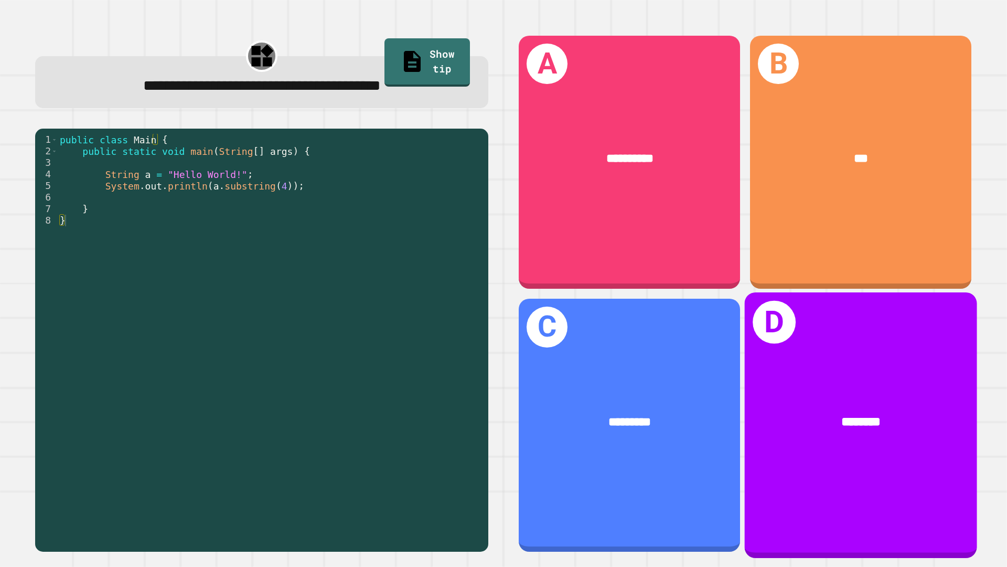
click at [795, 387] on div "********" at bounding box center [861, 422] width 232 height 70
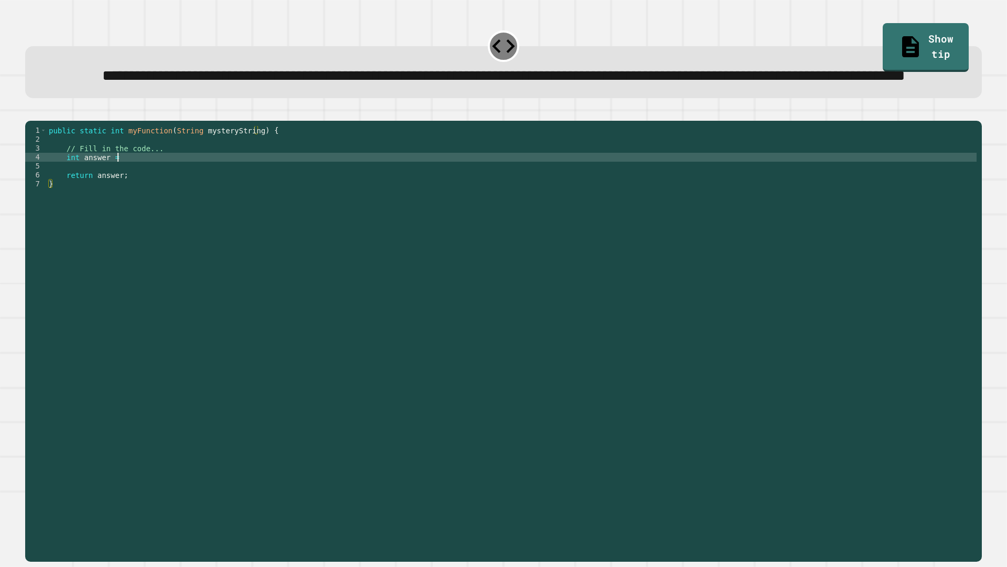
click at [147, 195] on div "public static int myFunction ( String mysteryString ) { // Fill in the code... …" at bounding box center [512, 317] width 930 height 383
type textarea "**********"
click at [30, 112] on button "button" at bounding box center [30, 112] width 0 height 0
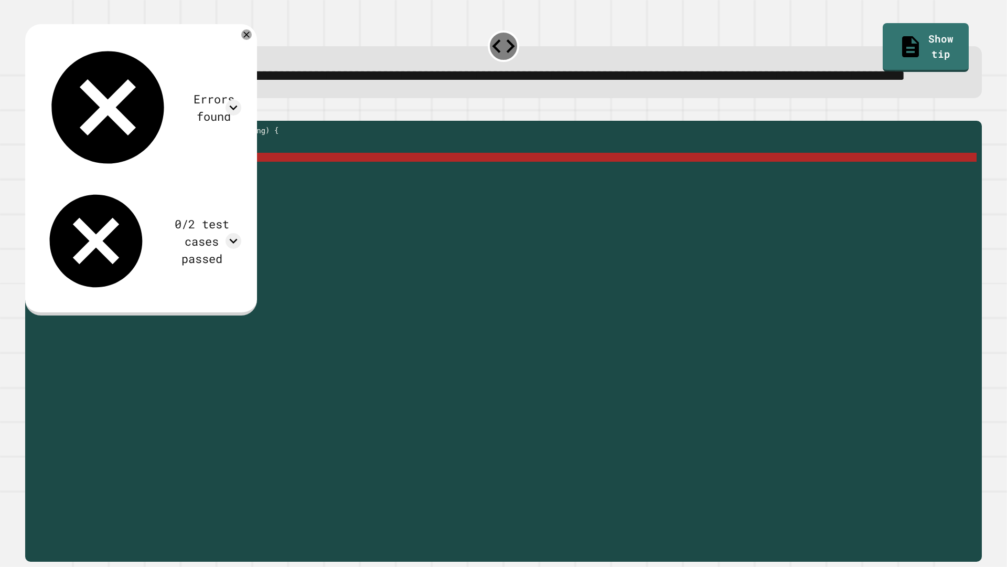
click at [210, 195] on div "public static int myFunction ( String mysteryString ) { // Fill in the code... …" at bounding box center [512, 317] width 930 height 383
type textarea "**********"
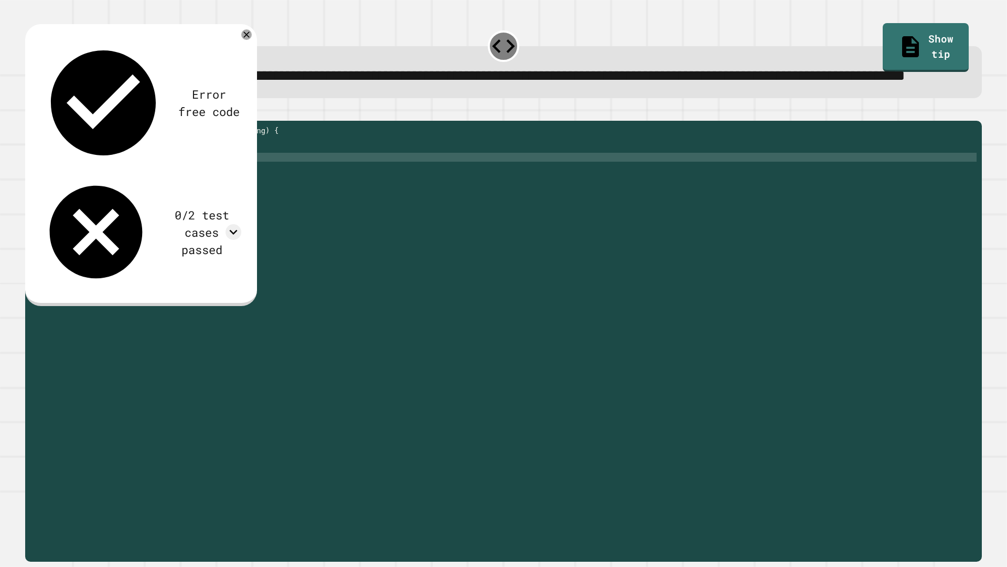
type textarea "**********"
click at [30, 112] on button "button" at bounding box center [30, 112] width 0 height 0
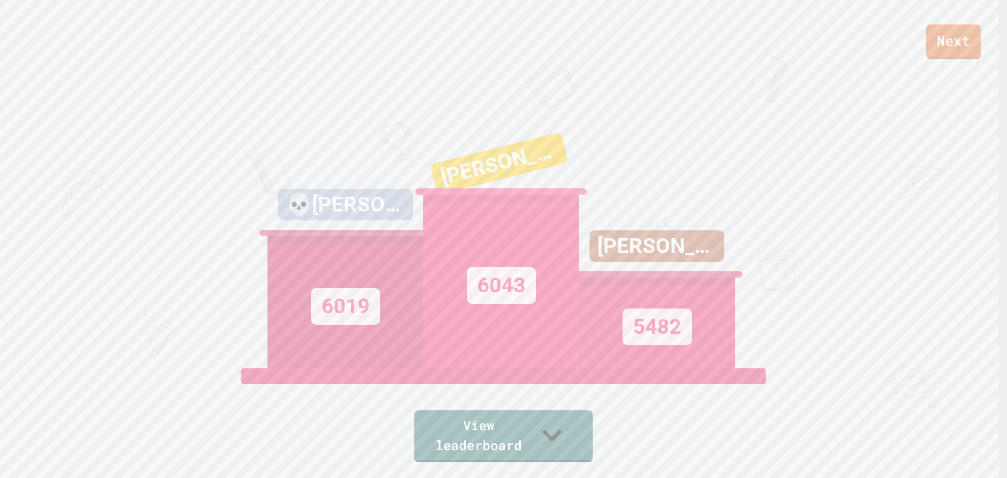
click at [963, 50] on link "Next" at bounding box center [953, 42] width 55 height 35
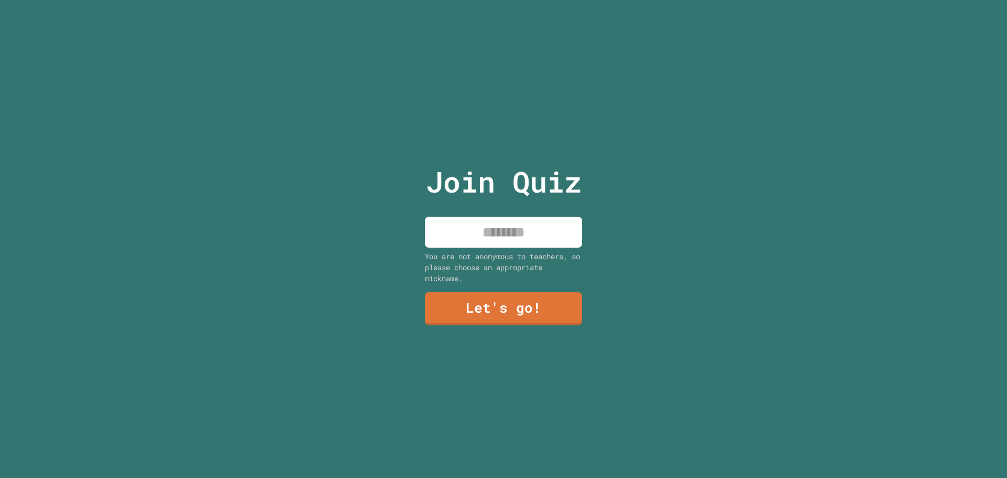
click at [466, 229] on input at bounding box center [503, 232] width 157 height 31
type input "*****"
click at [497, 310] on link "Let's go!" at bounding box center [504, 307] width 148 height 35
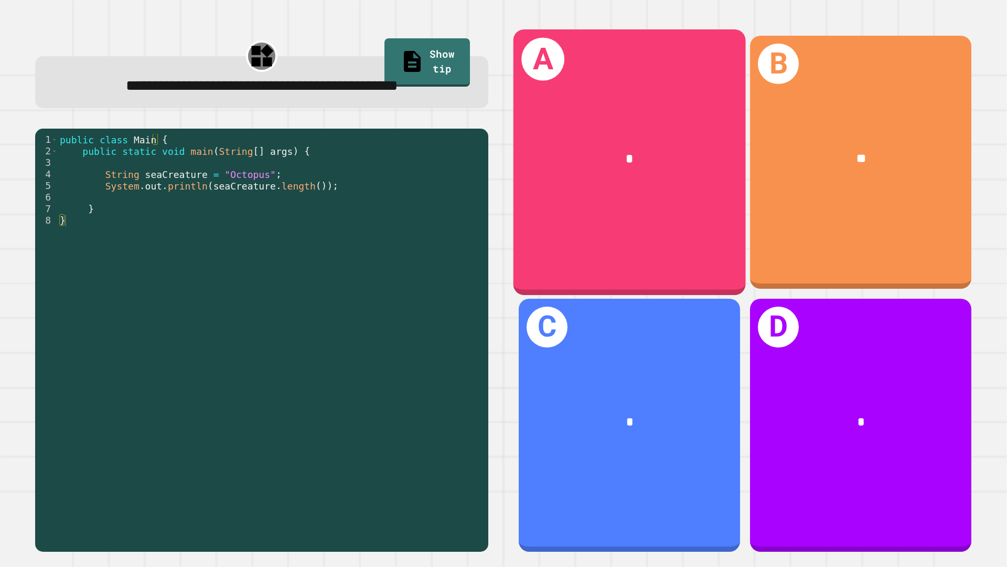
click at [557, 180] on div "*" at bounding box center [630, 159] width 232 height 70
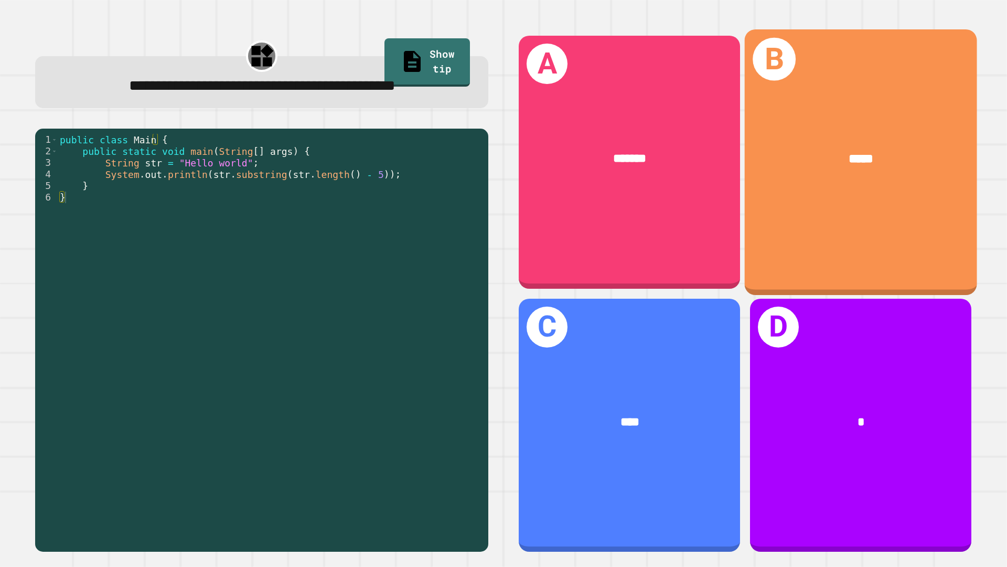
click at [833, 217] on div "B *****" at bounding box center [861, 161] width 232 height 265
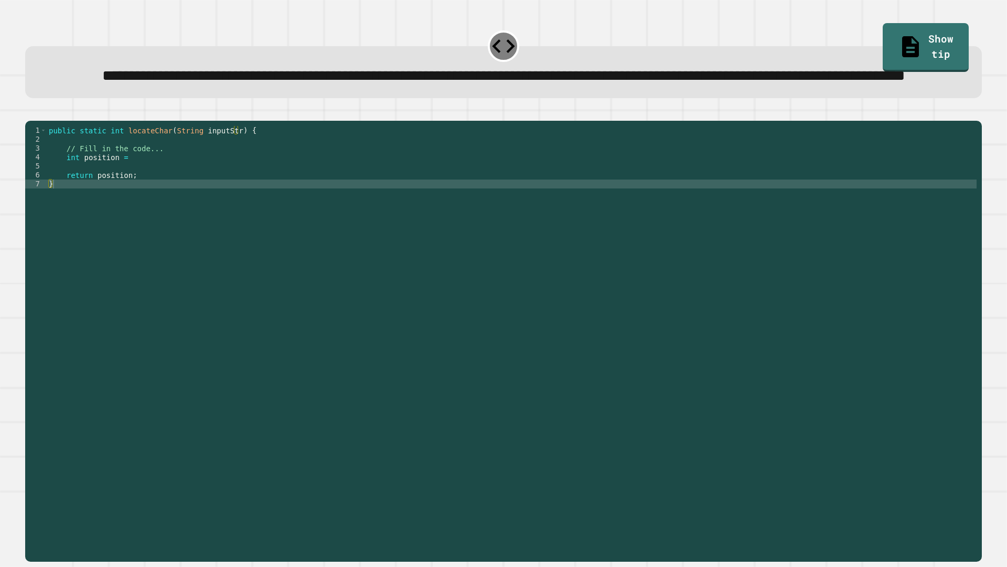
click at [146, 194] on div "public static int locateChar ( String inputStr ) { // Fill in the code... int p…" at bounding box center [512, 317] width 930 height 383
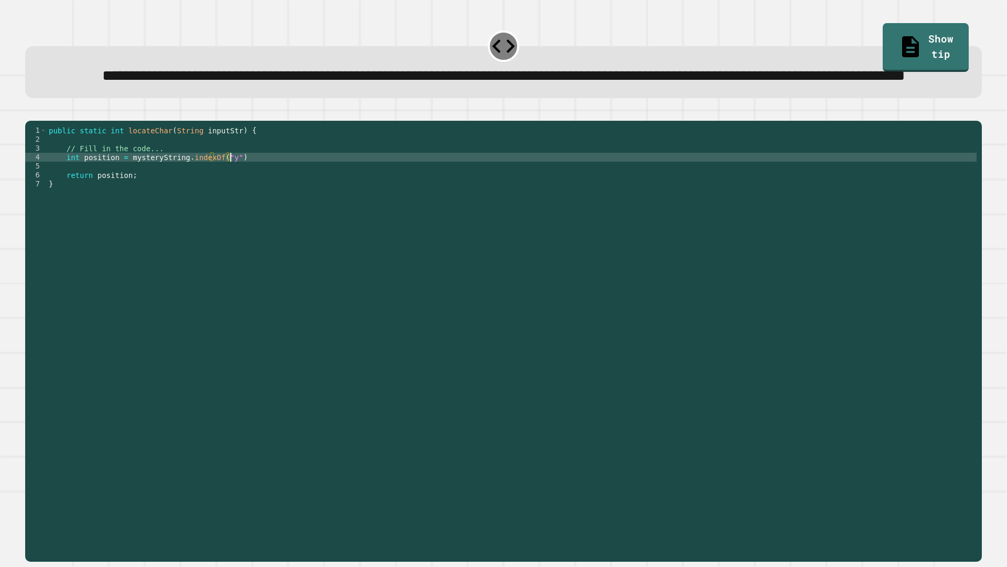
scroll to position [0, 13]
click at [30, 112] on icon "button" at bounding box center [30, 112] width 0 height 0
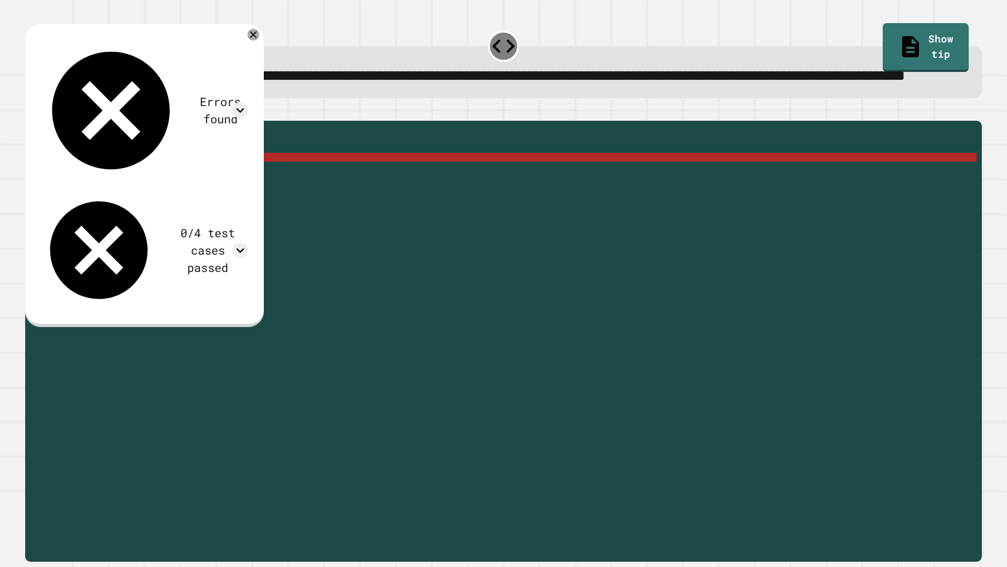
click at [259, 40] on icon at bounding box center [254, 35] width 12 height 12
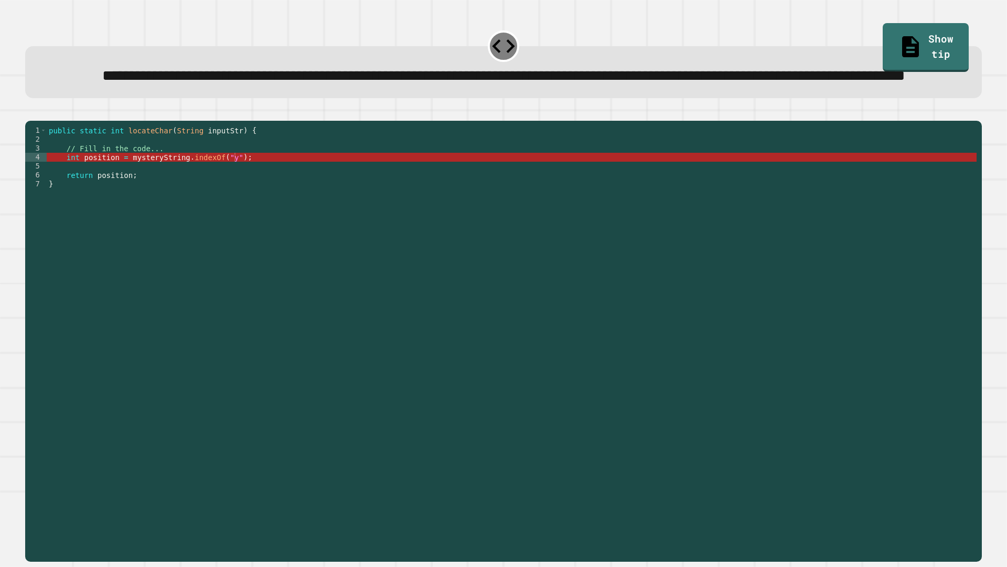
click at [169, 197] on div "public static int locateChar ( String inputStr ) { // Fill in the code... int p…" at bounding box center [512, 317] width 930 height 383
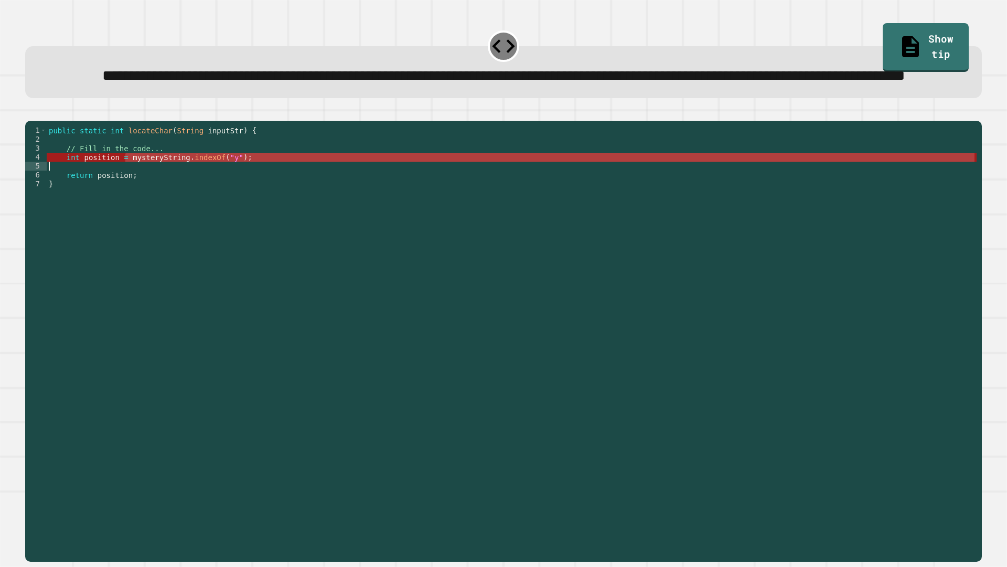
drag, startPoint x: 164, startPoint y: 200, endPoint x: 146, endPoint y: 200, distance: 17.8
click at [146, 200] on div "public static int locateChar ( String inputStr ) { // Fill in the code... int p…" at bounding box center [512, 317] width 930 height 383
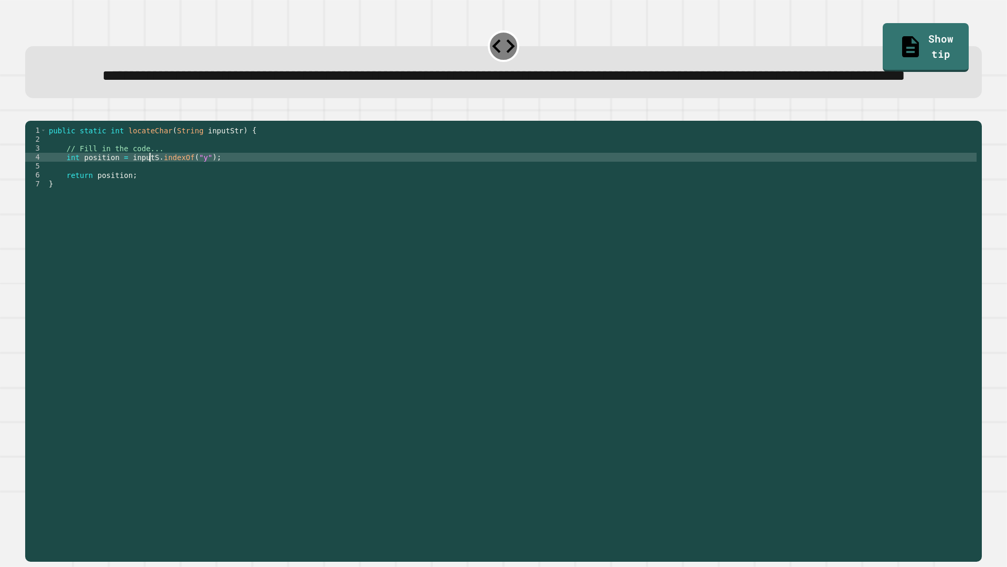
scroll to position [0, 7]
type textarea "**********"
click at [30, 112] on icon "button" at bounding box center [30, 112] width 0 height 0
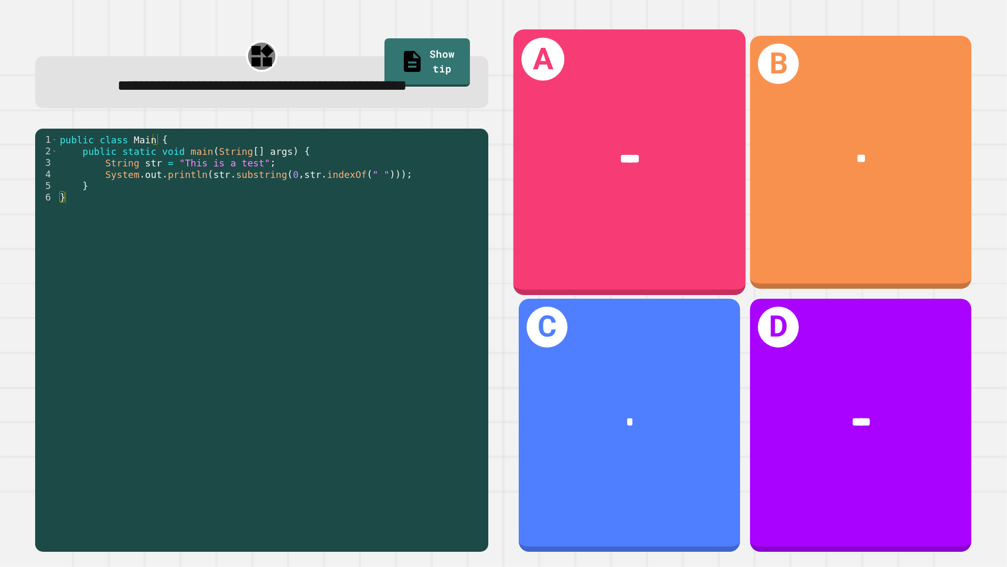
click at [633, 218] on div "A ****" at bounding box center [630, 161] width 232 height 265
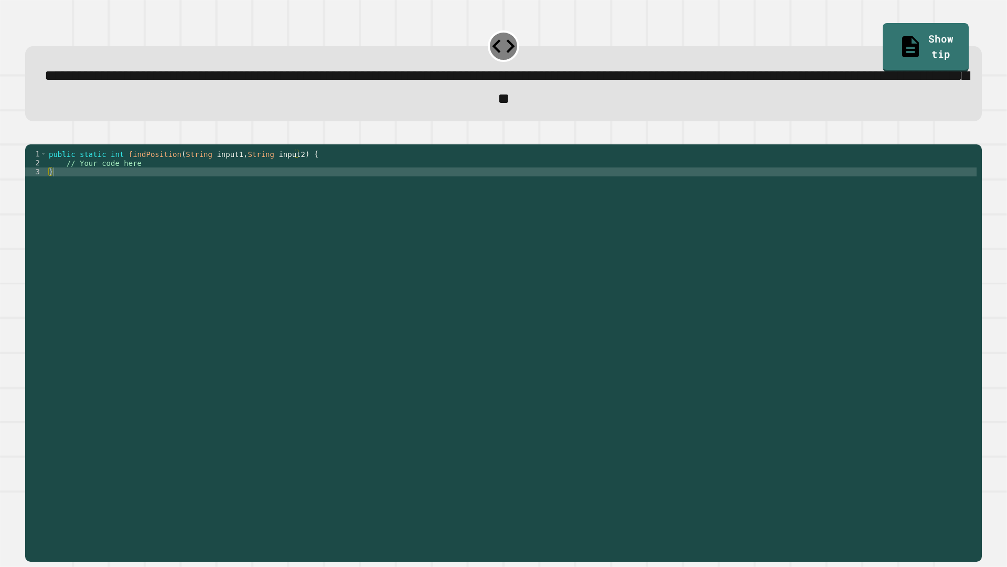
click at [281, 194] on div "public static int findPosition ( String input1 , String input2 ) { // Your code…" at bounding box center [512, 341] width 930 height 383
click at [30, 135] on icon "button" at bounding box center [30, 135] width 0 height 0
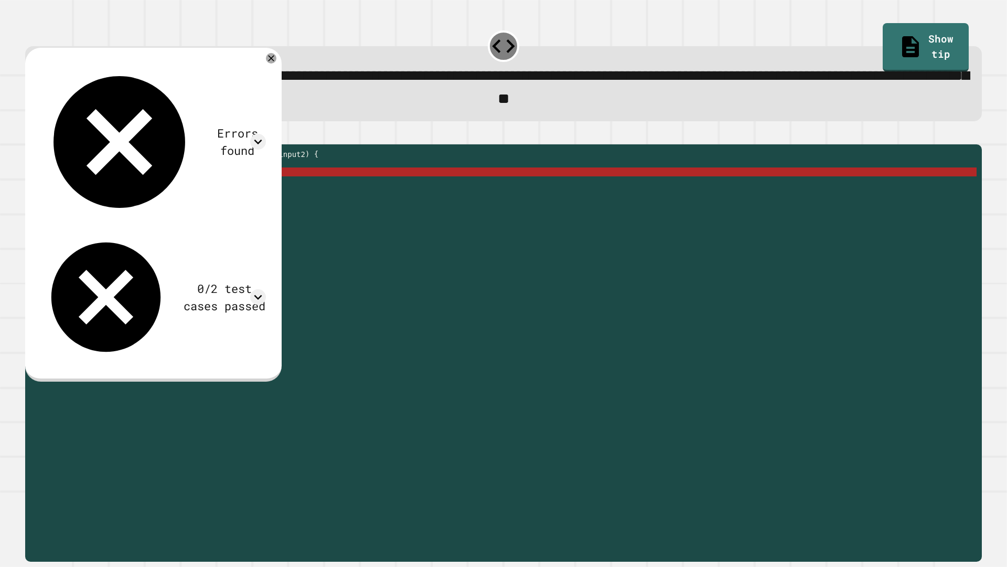
click at [192, 188] on div "public static int findPosition ( String input1 , String input2 ) { // Your code…" at bounding box center [512, 341] width 930 height 383
click at [51, 189] on div "public static int findPosition ( String input1 , String input2 ) { // Your code…" at bounding box center [512, 341] width 930 height 383
type textarea "**********"
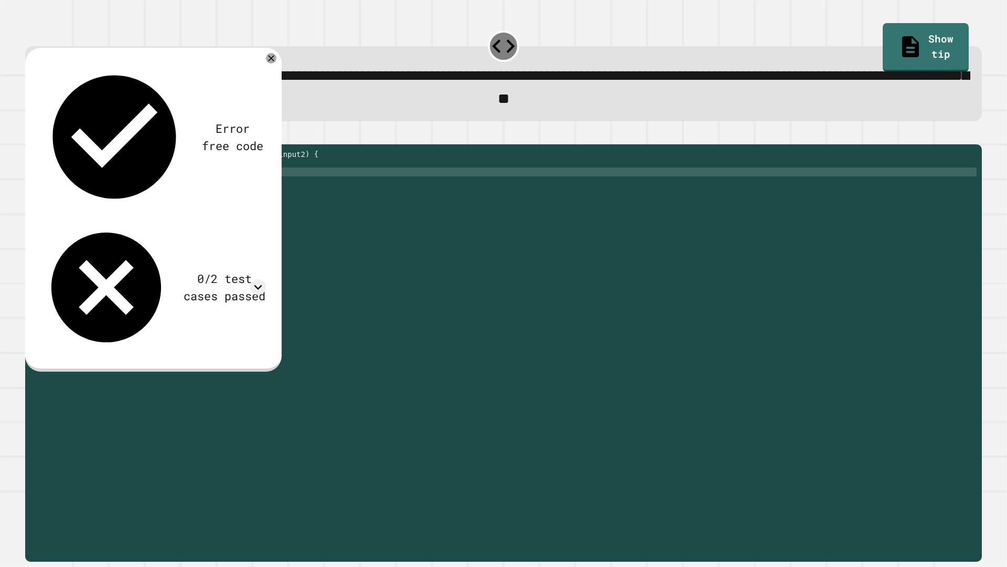
click at [231, 214] on div "public static int findPosition ( String input1 , String input2 ) { // Your code…" at bounding box center [512, 341] width 930 height 383
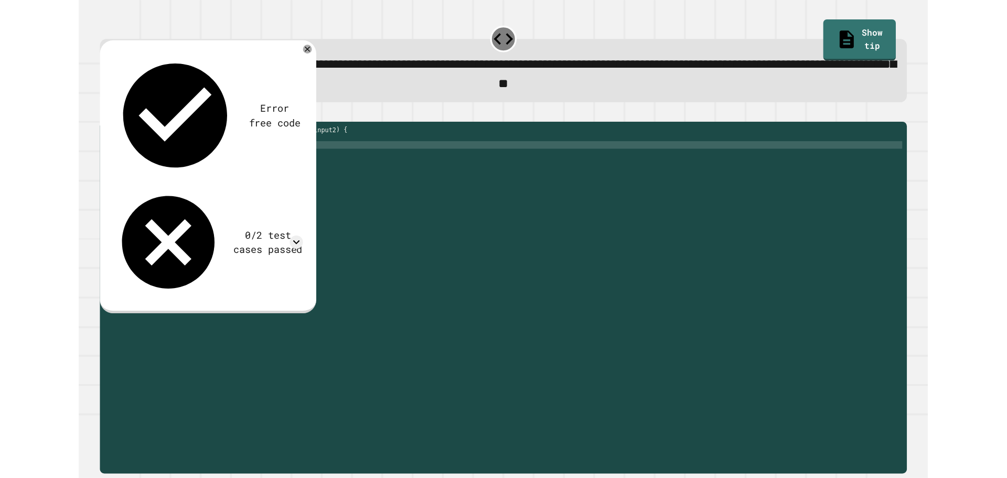
scroll to position [0, 0]
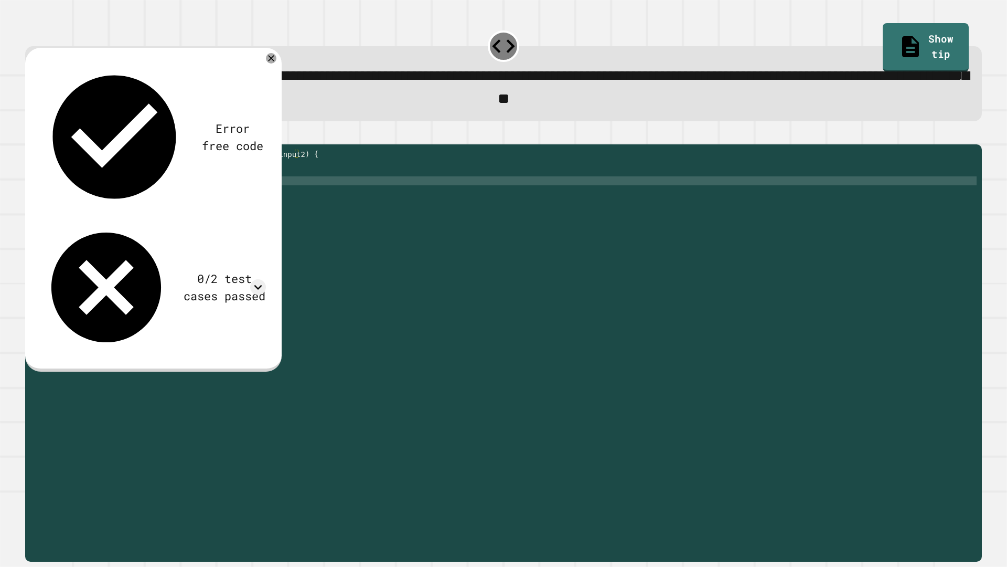
type textarea "*"
click at [30, 135] on icon "button" at bounding box center [30, 135] width 0 height 0
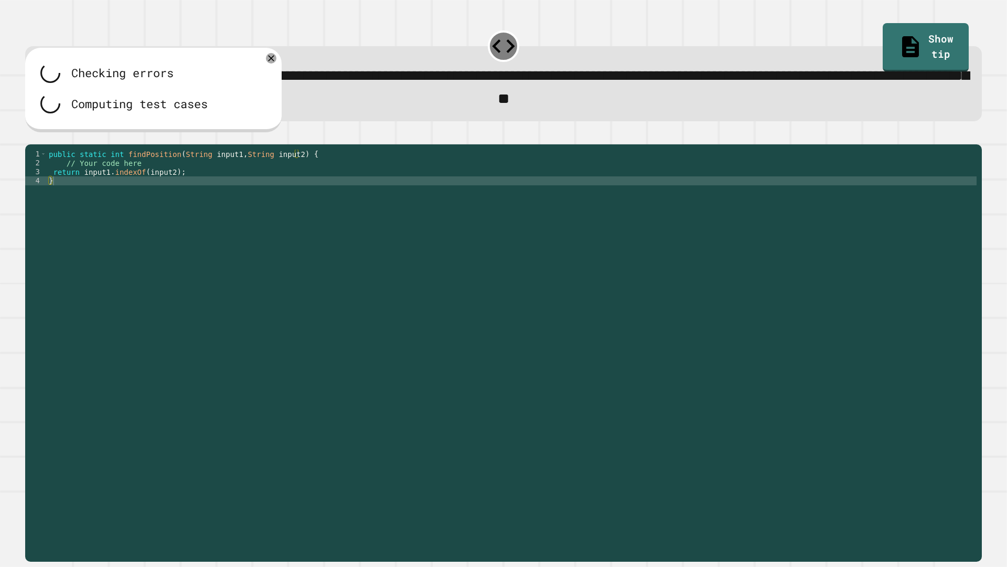
drag, startPoint x: 47, startPoint y: 142, endPoint x: 27, endPoint y: 139, distance: 20.2
click at [27, 139] on div at bounding box center [503, 138] width 957 height 13
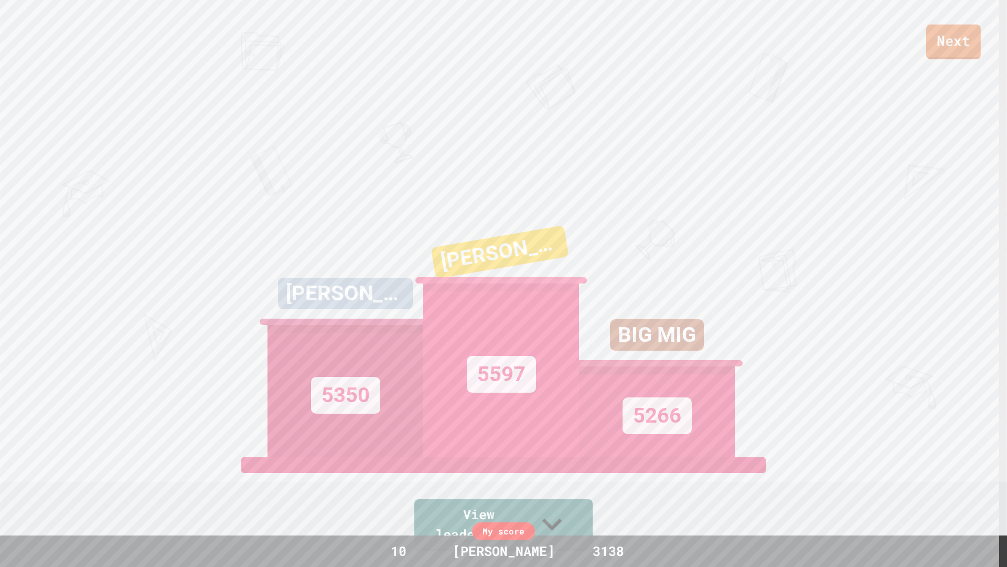
click at [955, 50] on link "Next" at bounding box center [953, 42] width 55 height 35
